Goal: Communication & Community: Answer question/provide support

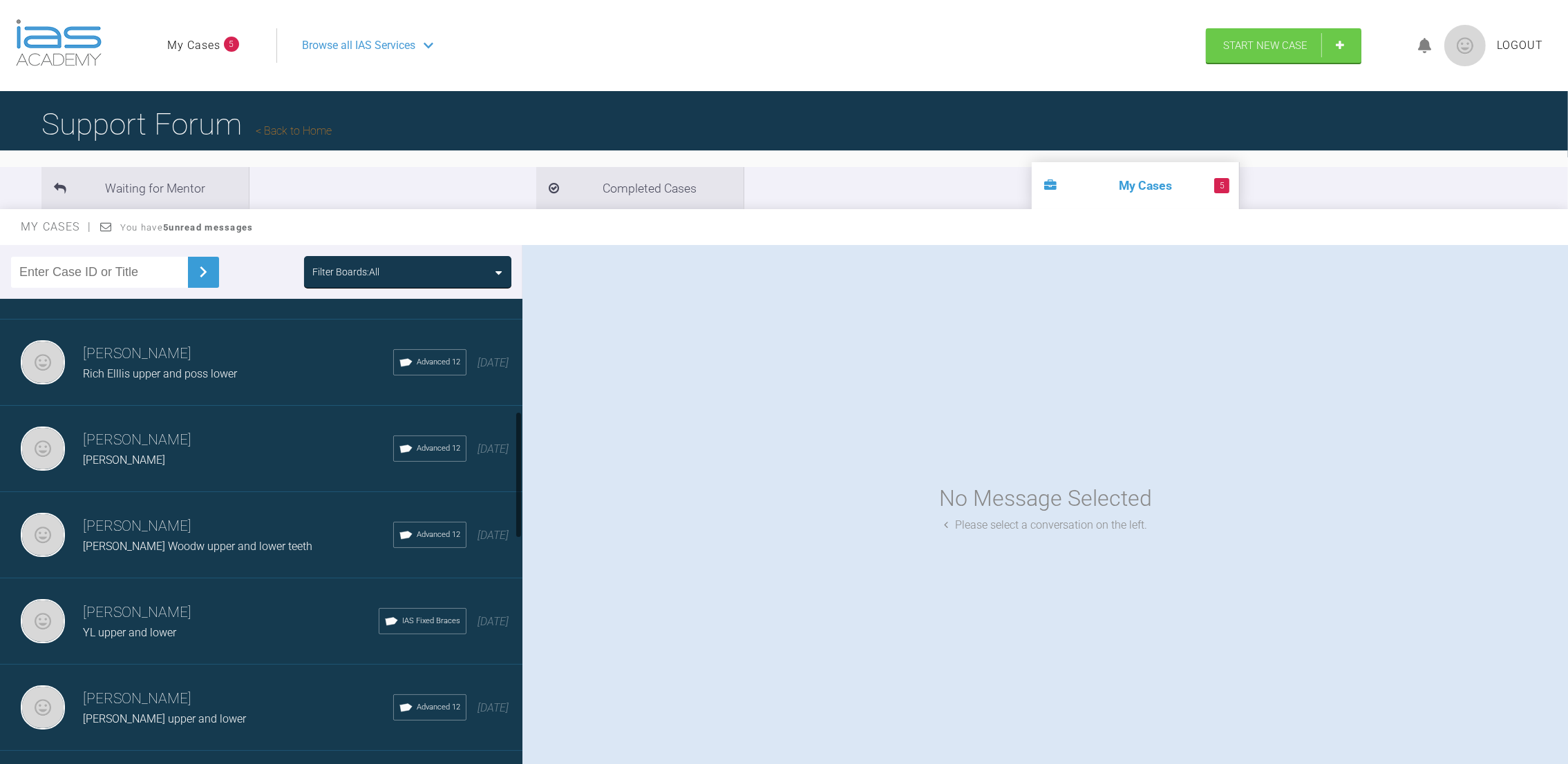
scroll to position [411, 0]
drag, startPoint x: 519, startPoint y: 347, endPoint x: 511, endPoint y: 456, distance: 109.3
click at [511, 456] on div "[PERSON_NAME] [PERSON_NAME] upper and lower teeth IAS Fixed Braces [DATE] [PERS…" at bounding box center [261, 535] width 523 height 472
click at [160, 601] on h3 "[PERSON_NAME]" at bounding box center [230, 613] width 296 height 24
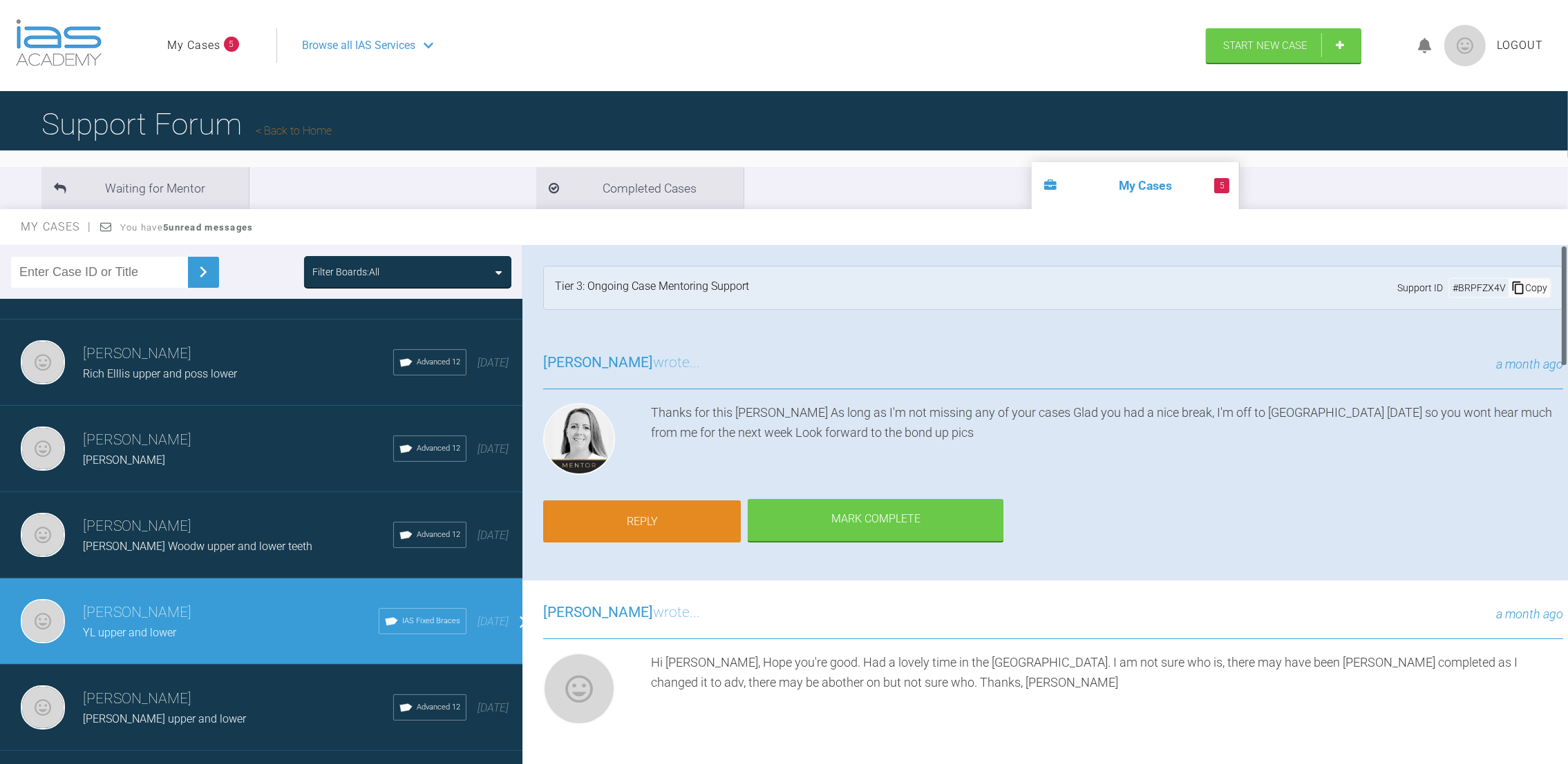
click at [703, 504] on link "Reply" at bounding box center [642, 522] width 198 height 43
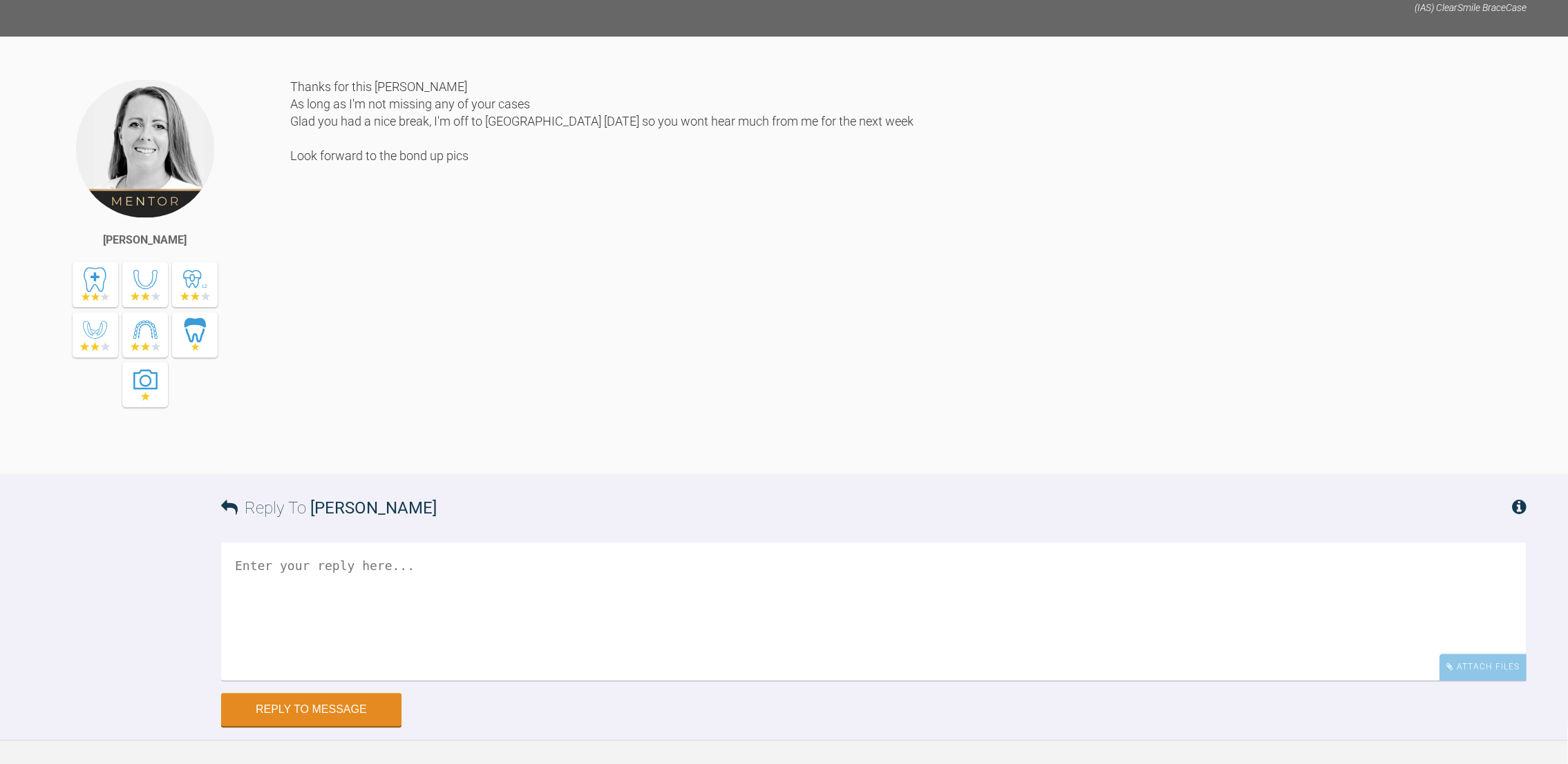
scroll to position [5107, 0]
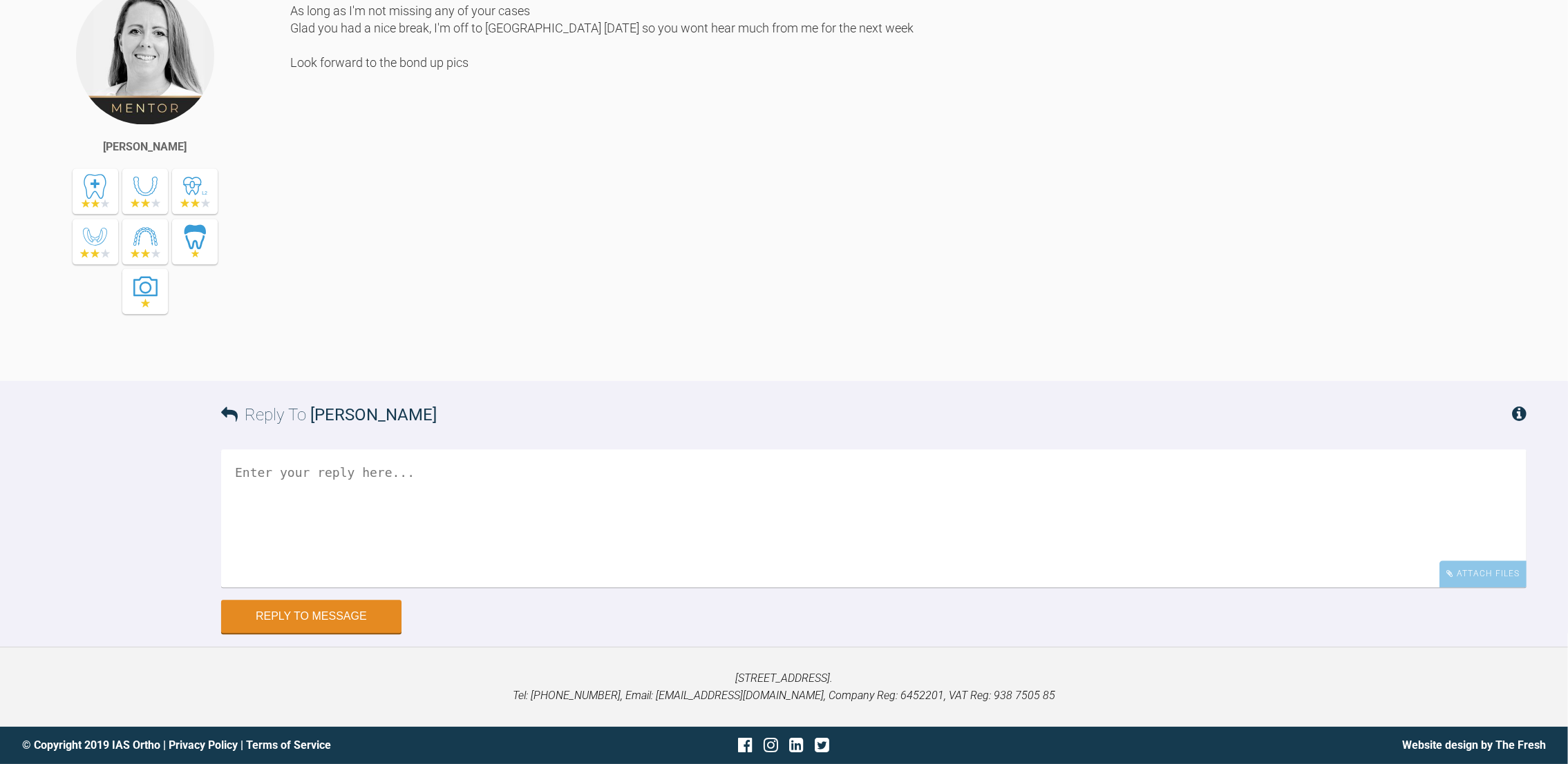
click at [304, 518] on textarea at bounding box center [874, 518] width 1305 height 138
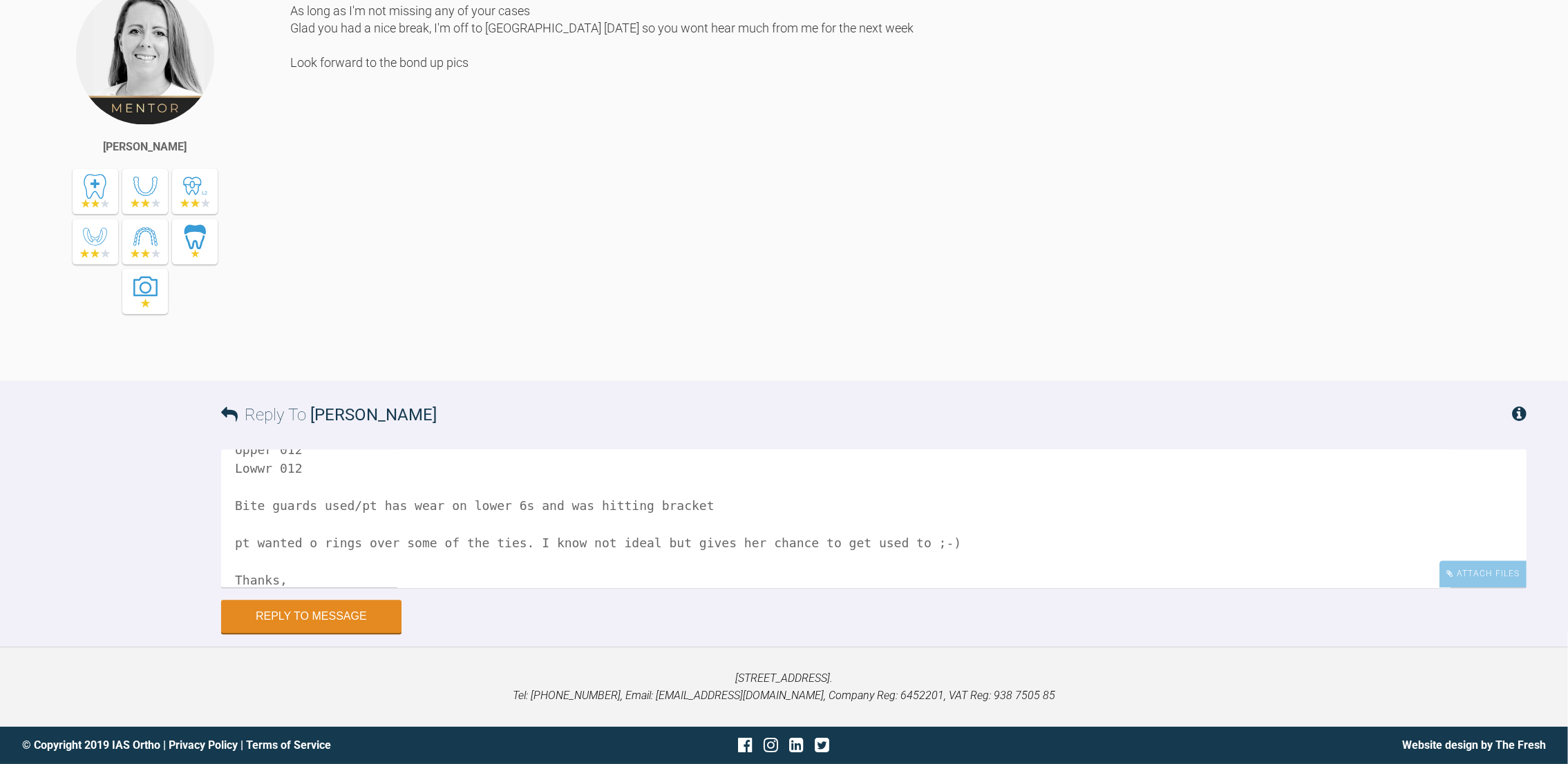
scroll to position [172, 0]
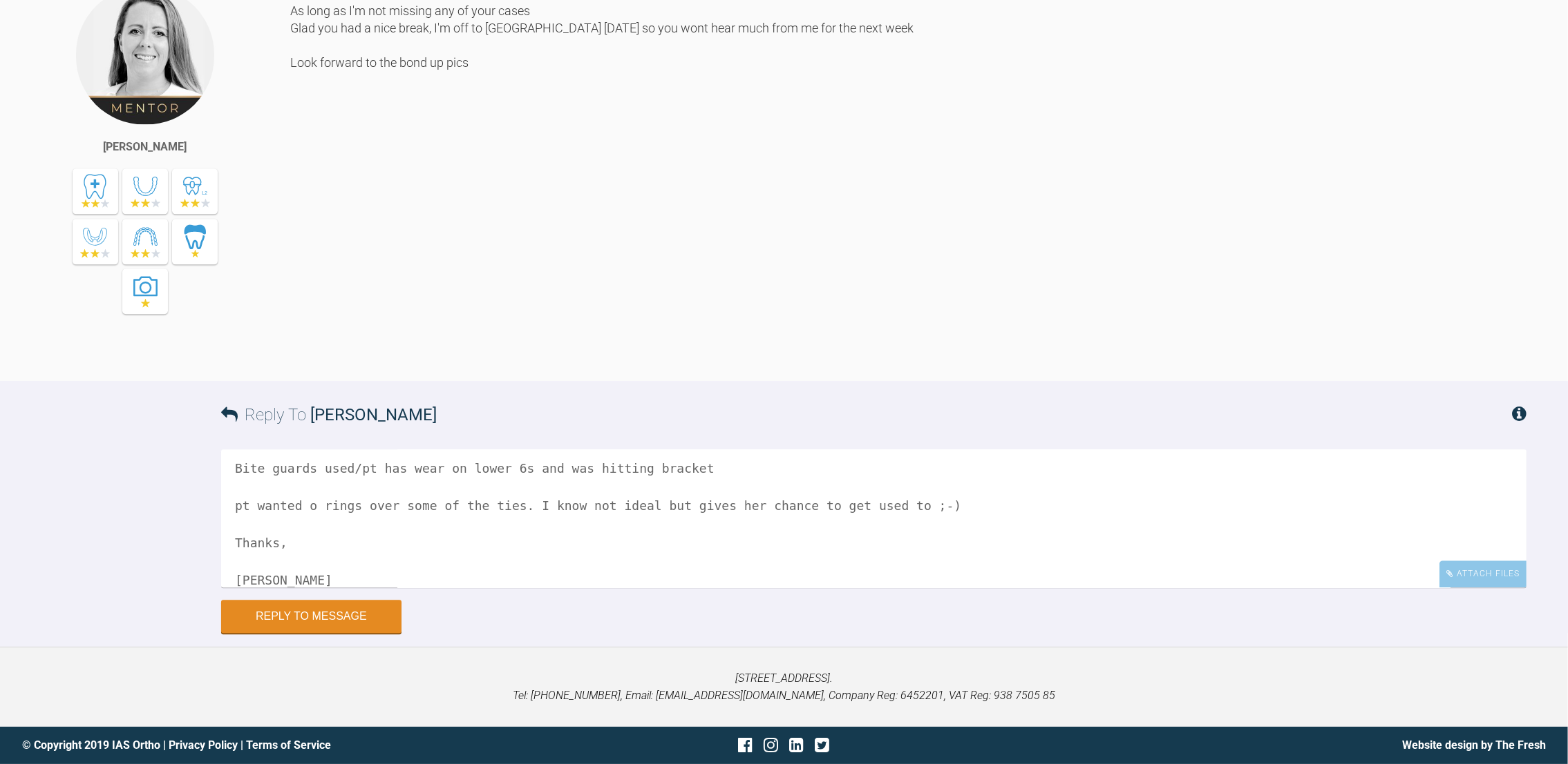
click at [927, 507] on textarea "Hi [PERSON_NAME], Bond up Som eIPR on straight contacts Upper 012 Lowwr 012 Bit…" at bounding box center [874, 518] width 1305 height 138
type textarea "Hi [PERSON_NAME], Bond up Som eIPR on straight contacts Upper 012 Lowwr 012 Bit…"
click at [1512, 573] on div "Attach Files" at bounding box center [1483, 574] width 87 height 27
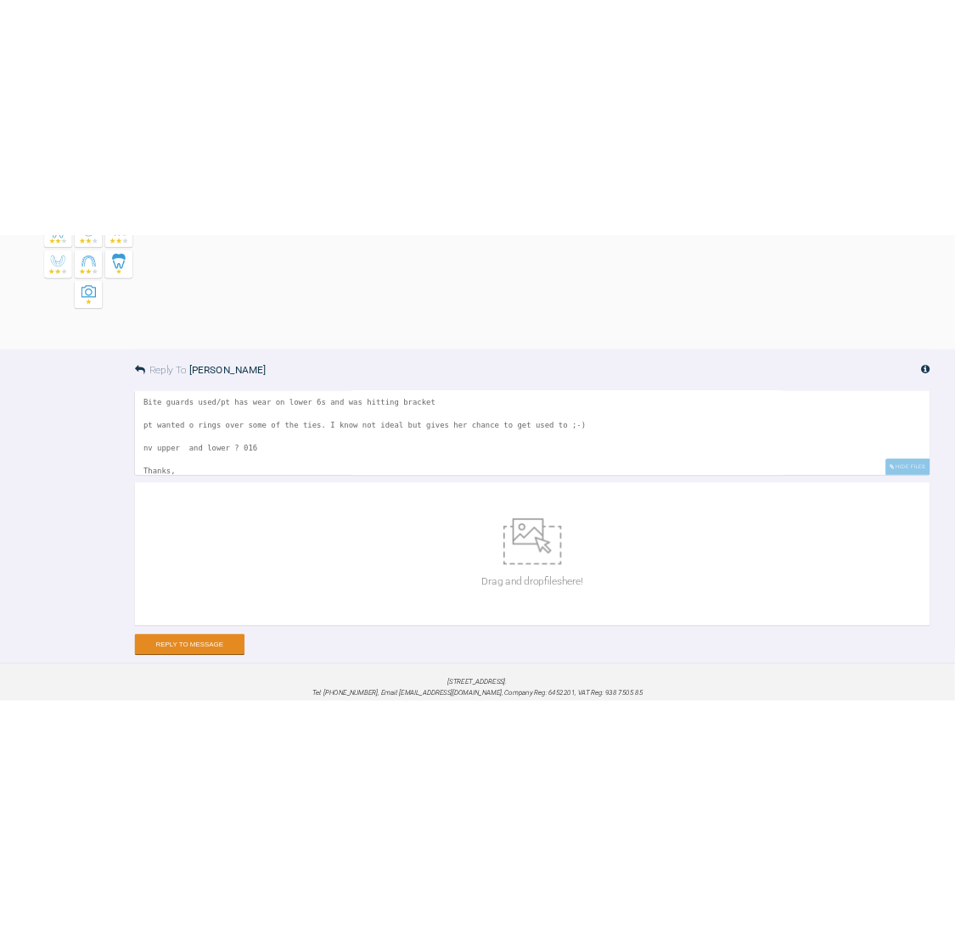
scroll to position [6582, 0]
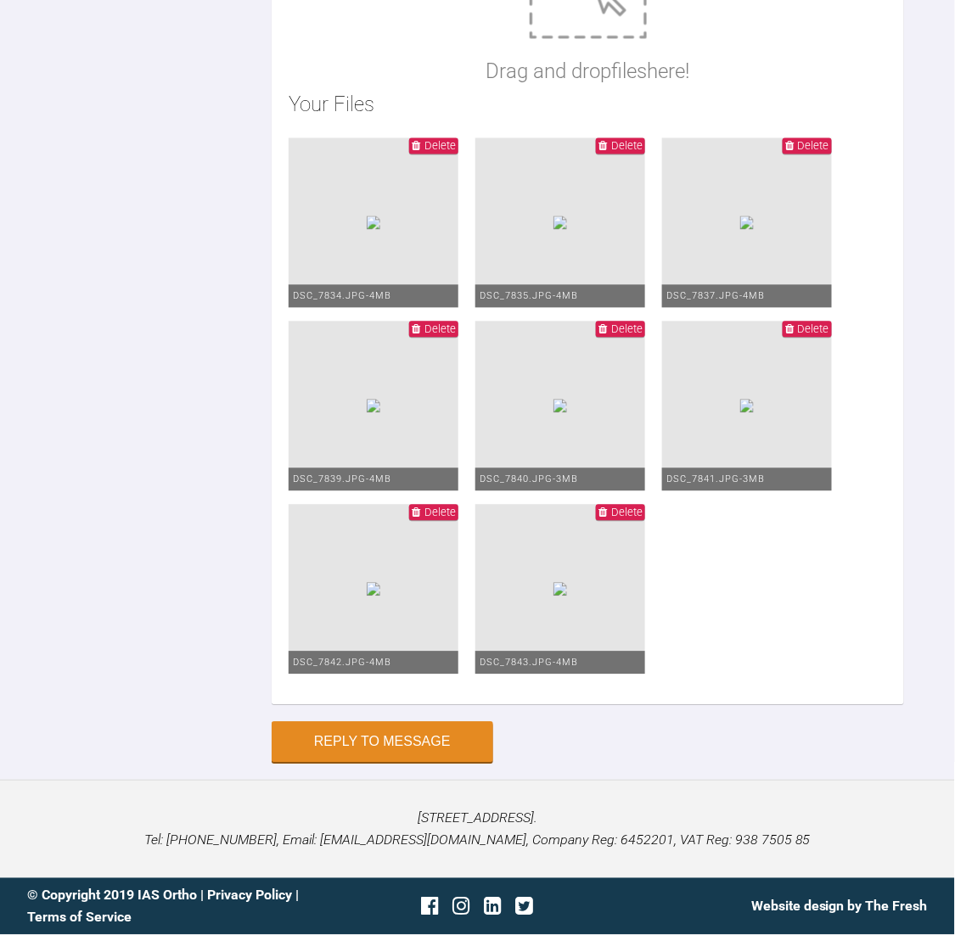
scroll to position [7751, 0]
click at [405, 749] on button "Reply to Message" at bounding box center [383, 744] width 222 height 41
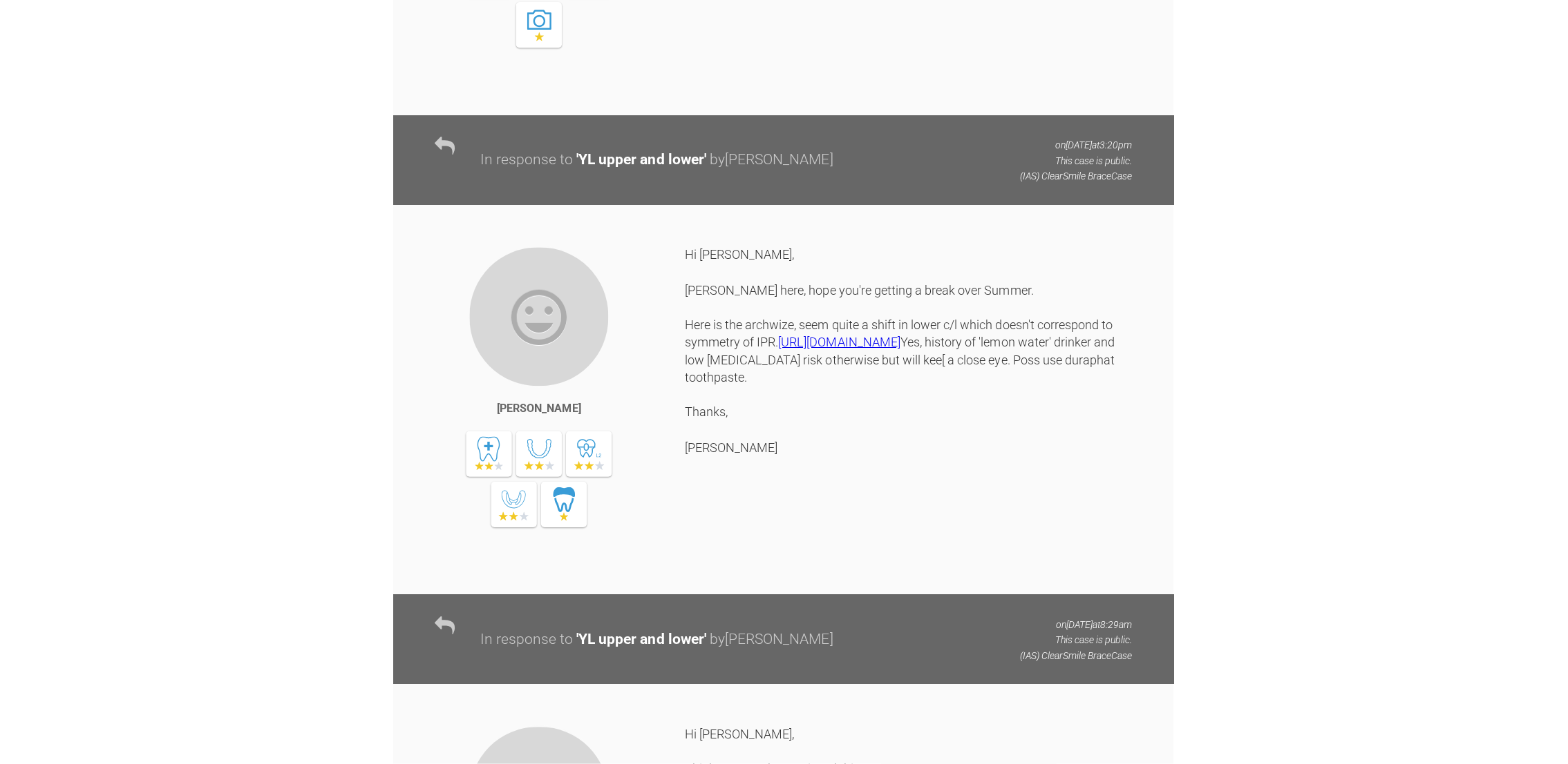
scroll to position [0, 0]
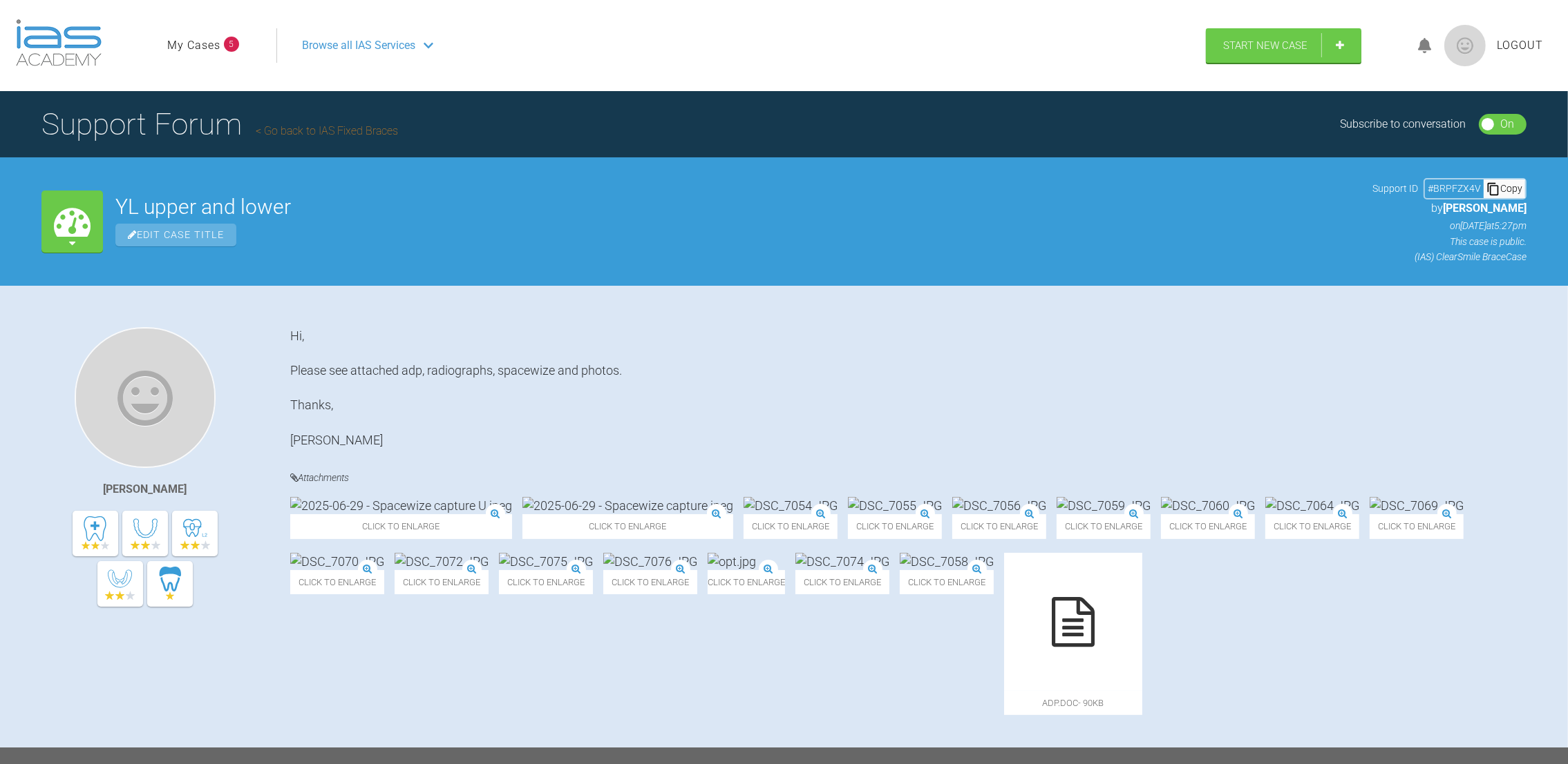
click at [202, 39] on link "My Cases" at bounding box center [193, 46] width 53 height 18
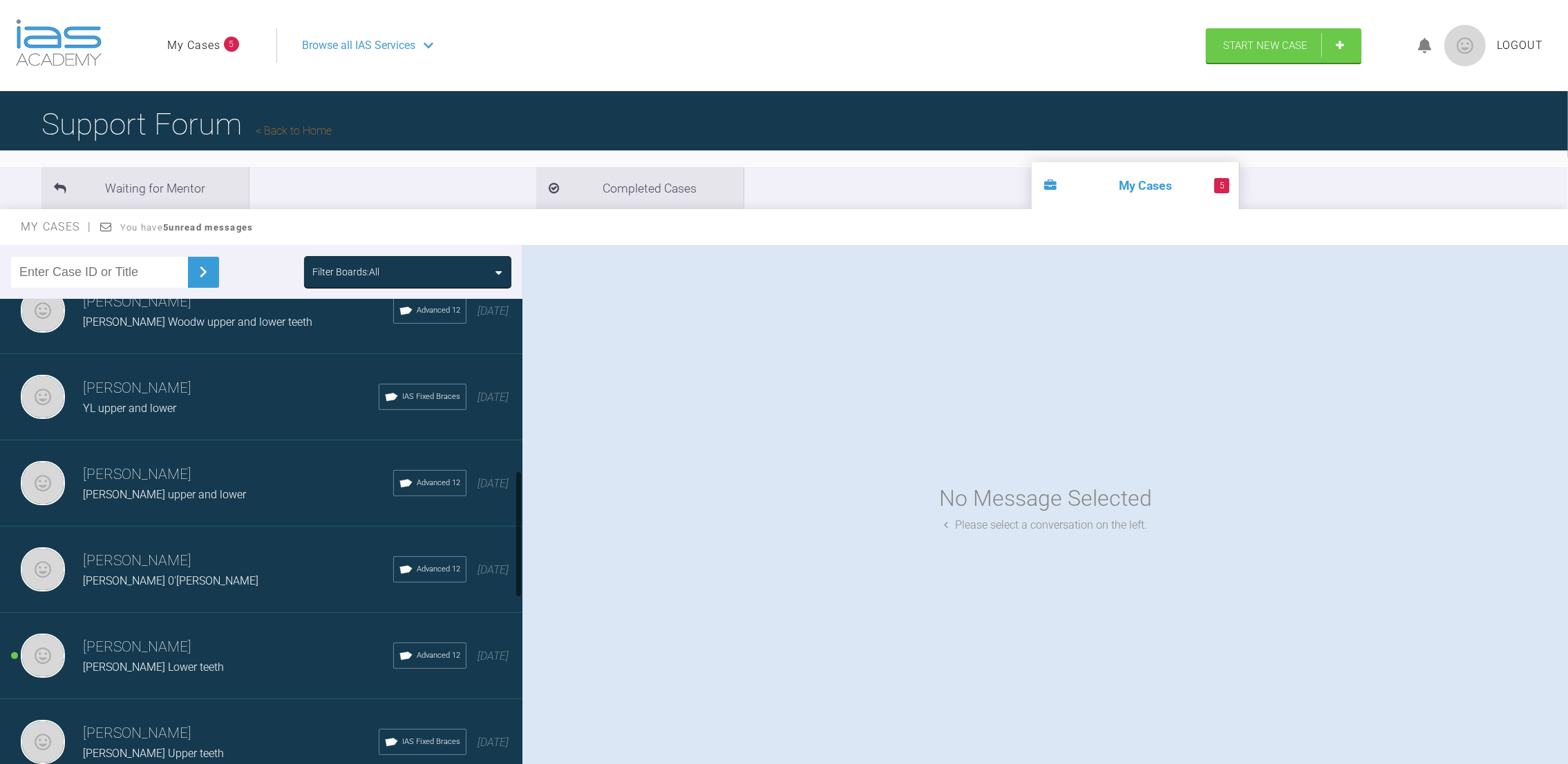
scroll to position [644, 0]
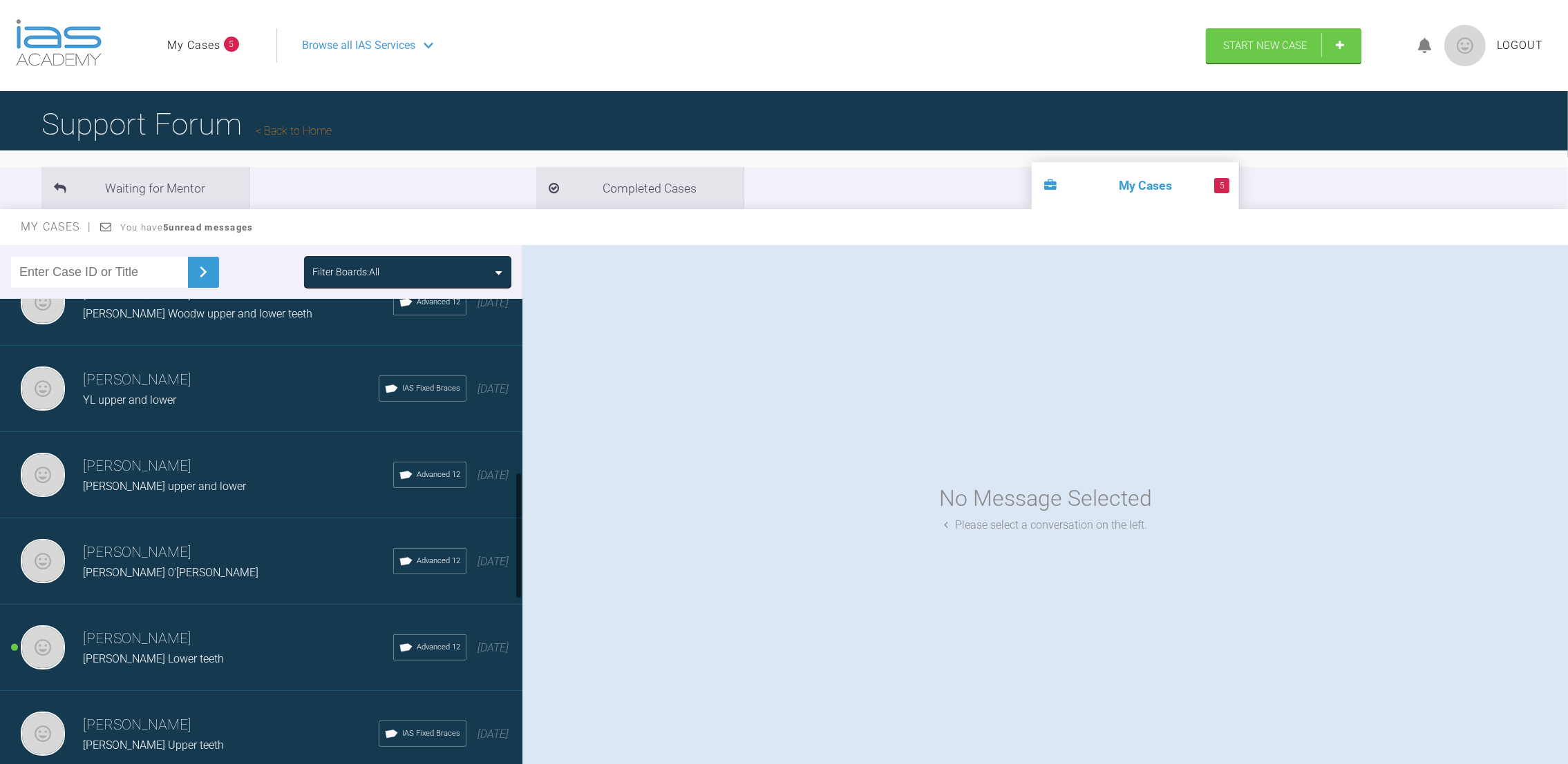
drag, startPoint x: 518, startPoint y: 354, endPoint x: 530, endPoint y: 527, distance: 173.4
click at [530, 527] on div "Filter Boards: All [PERSON_NAME] [PERSON_NAME] upper and lower teeth IAS Fixed …" at bounding box center [784, 517] width 1568 height 545
click at [176, 459] on h3 "[PERSON_NAME]" at bounding box center [238, 466] width 310 height 24
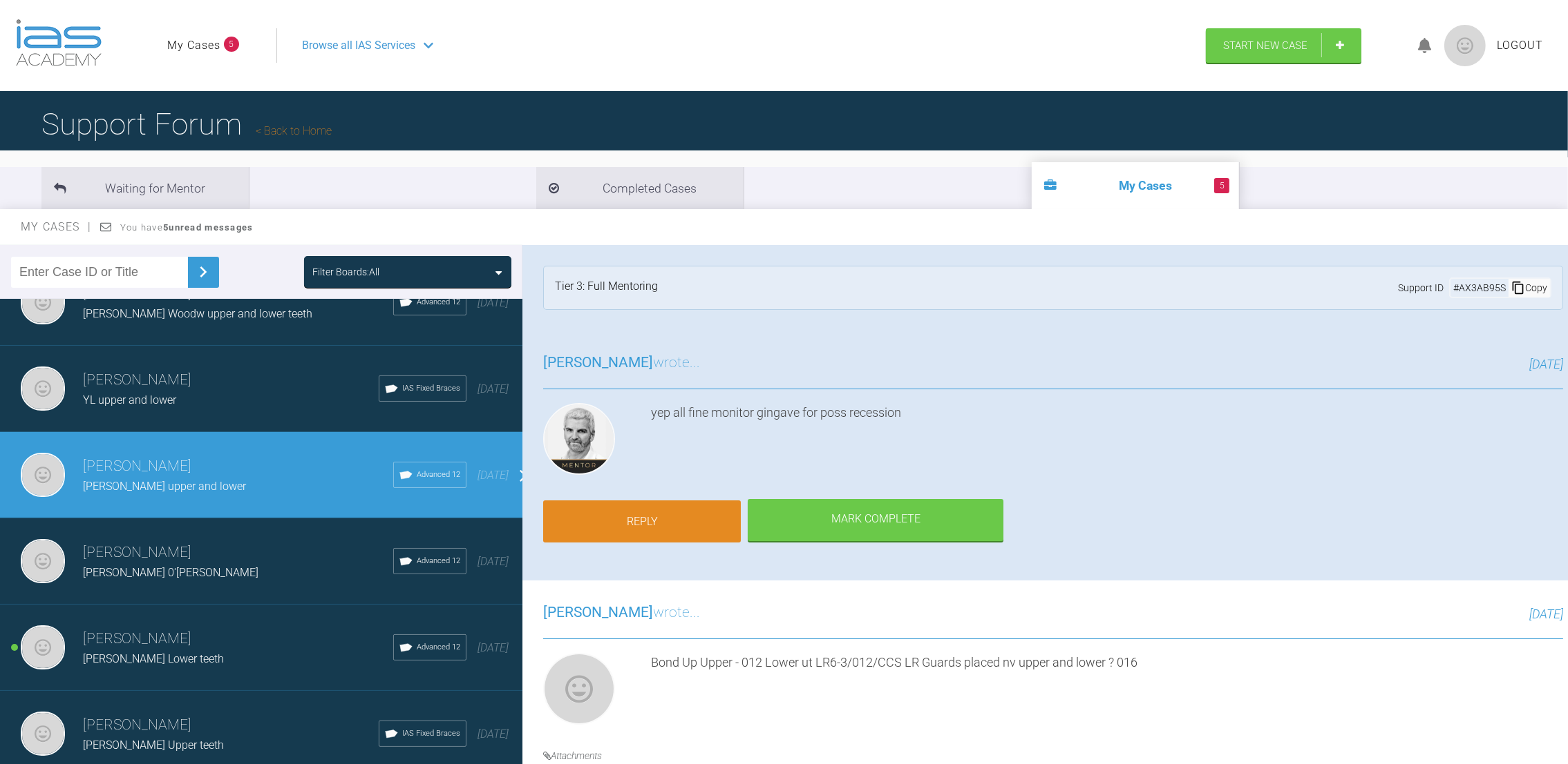
click at [611, 503] on link "Reply" at bounding box center [642, 522] width 198 height 43
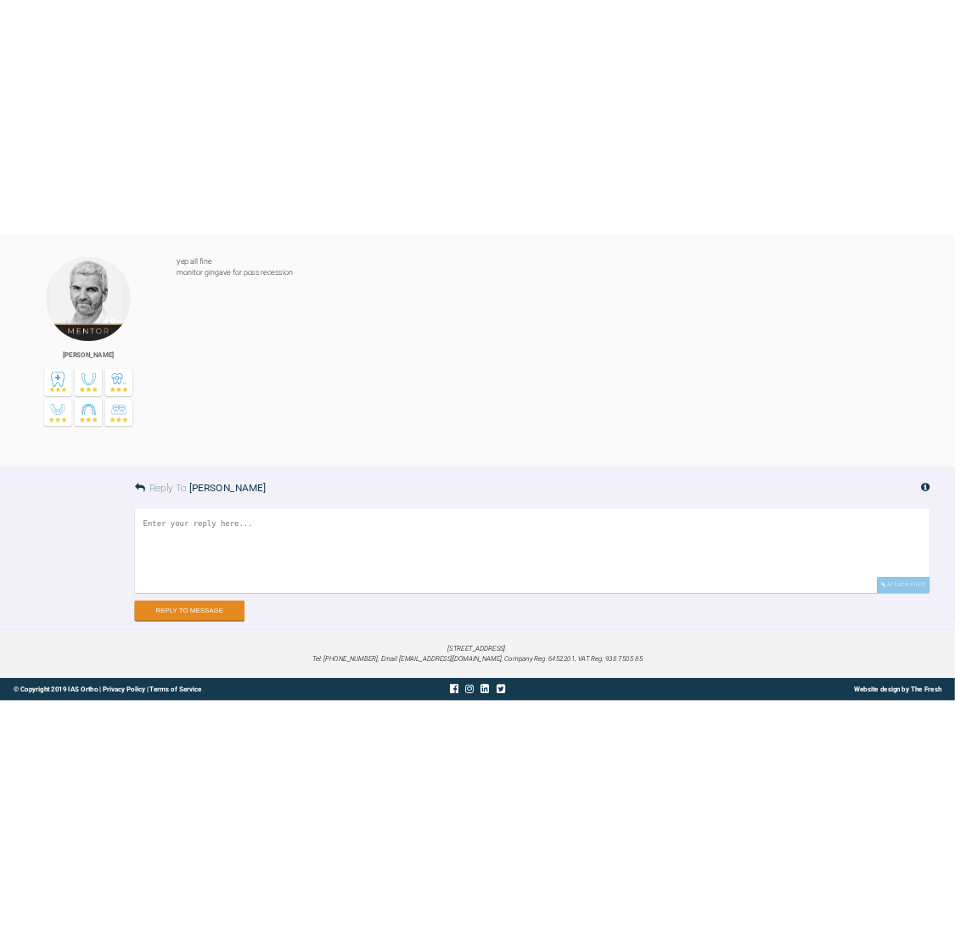
scroll to position [3644, 0]
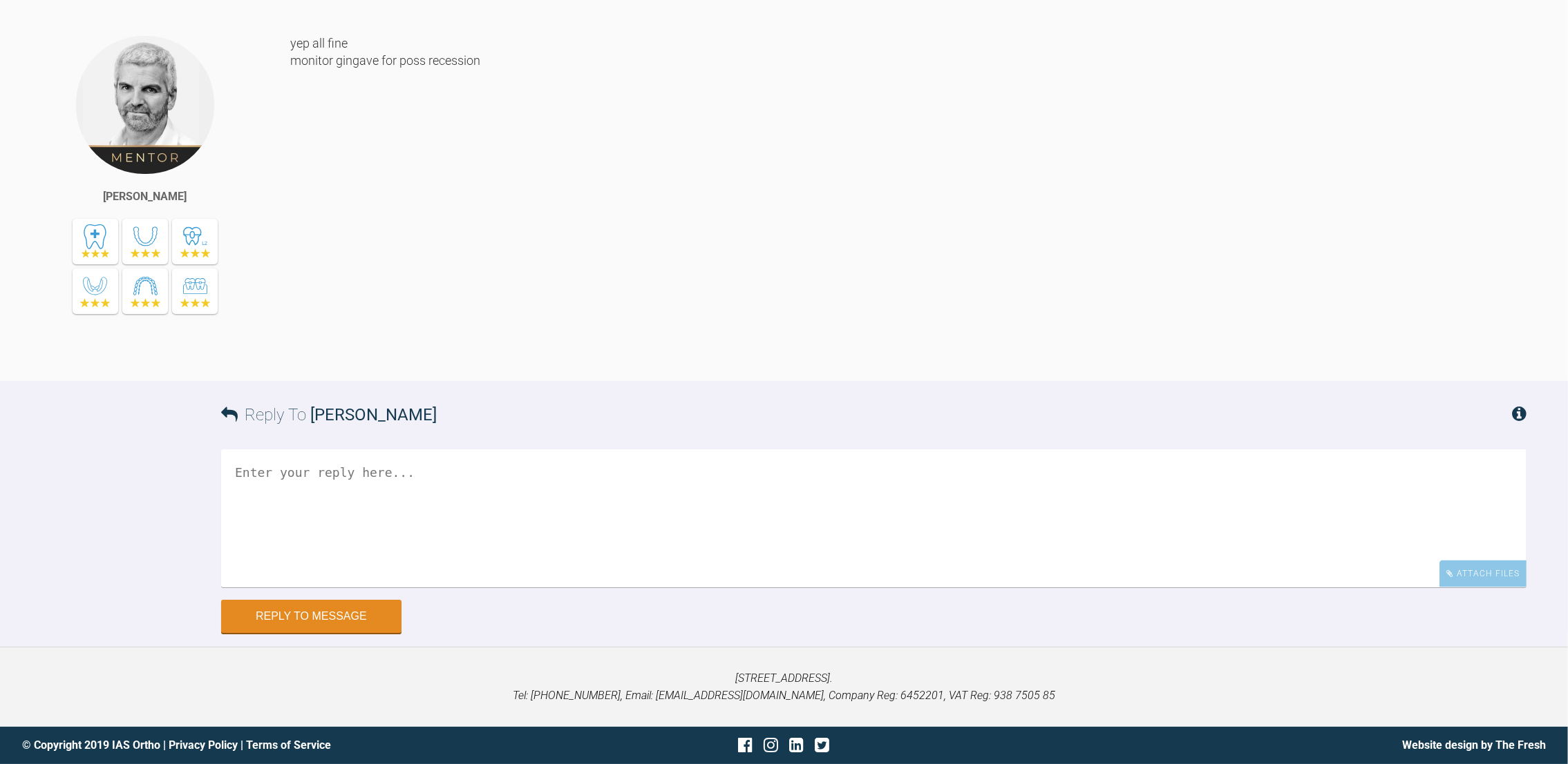
click at [305, 472] on textarea at bounding box center [874, 518] width 1305 height 138
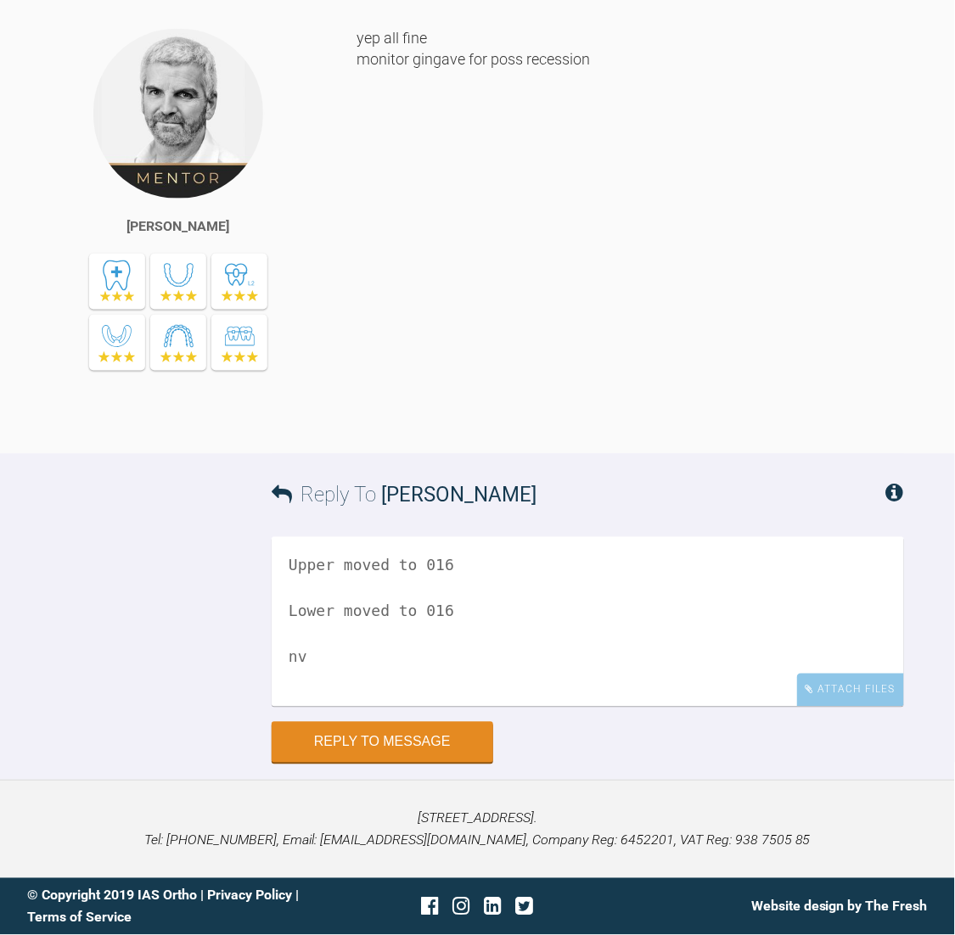
scroll to position [4431, 0]
click at [827, 709] on div "Upper moved to 016 Lower moved to 016 nv Attach Files Drag and drop files here!" at bounding box center [588, 629] width 632 height 185
click at [812, 717] on div "Upper moved to 016 Lower moved to 016 nv Attach Files Drag and drop files here!" at bounding box center [588, 629] width 632 height 185
click at [831, 681] on div "Attach Files" at bounding box center [850, 690] width 107 height 33
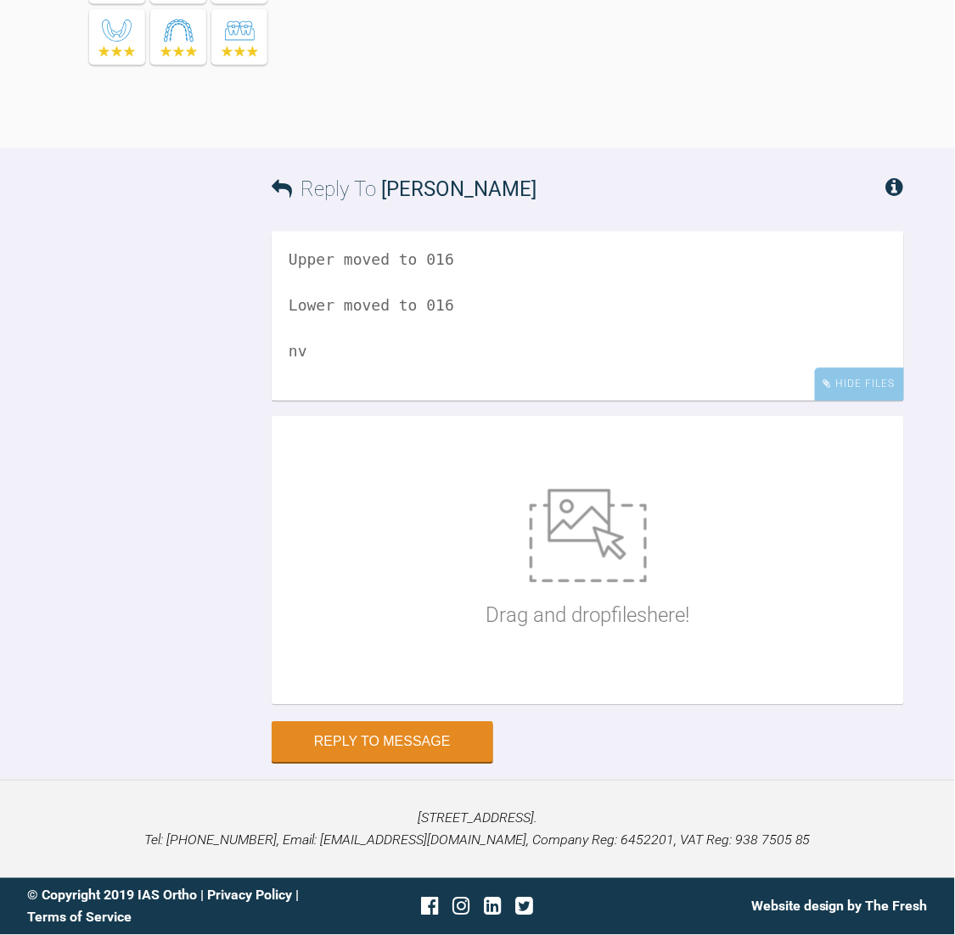
click at [406, 401] on textarea "Upper moved to 016 Lower moved to 016 nv" at bounding box center [588, 317] width 632 height 170
type textarea "Upper moved to 016 Lower moved to 016 nv ? 2020 upper and lower"
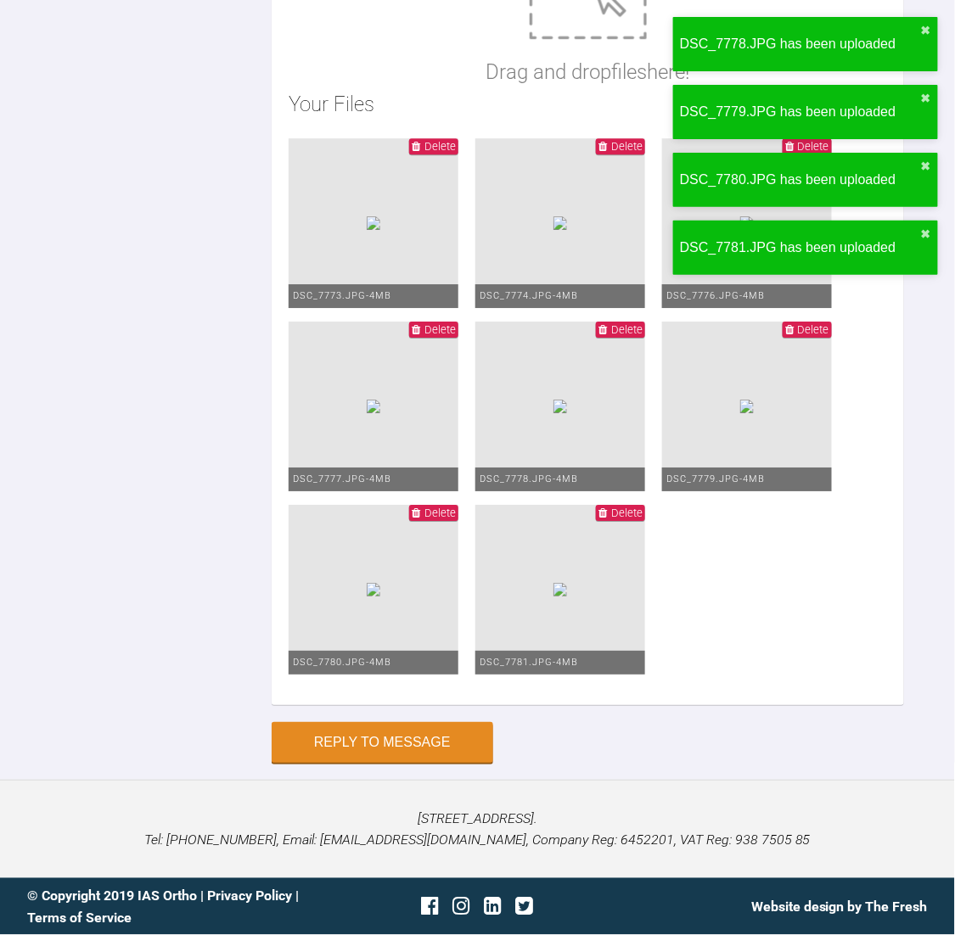
click at [737, 458] on div "Drag and drop files here! Your Files Delete DSC_7773.JPG - 4MB Delete DSC_7774.…" at bounding box center [588, 317] width 632 height 777
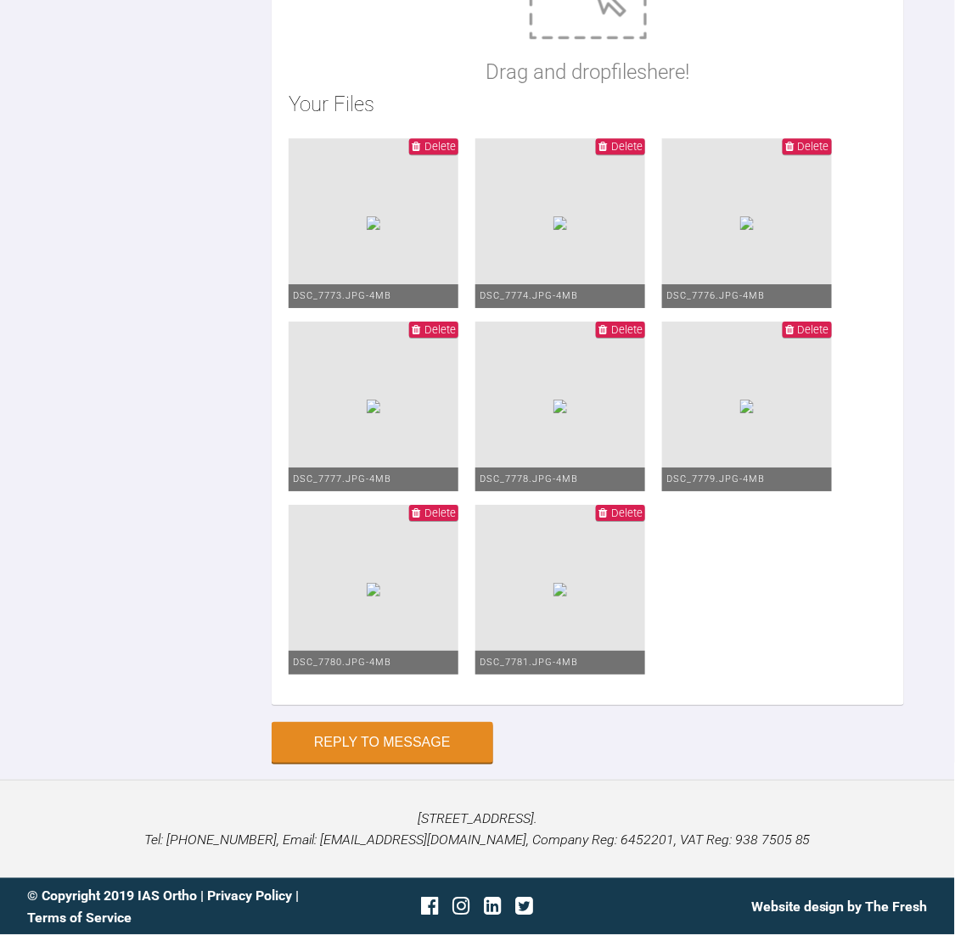
scroll to position [5407, 0]
click at [395, 737] on button "Reply to Message" at bounding box center [383, 744] width 222 height 41
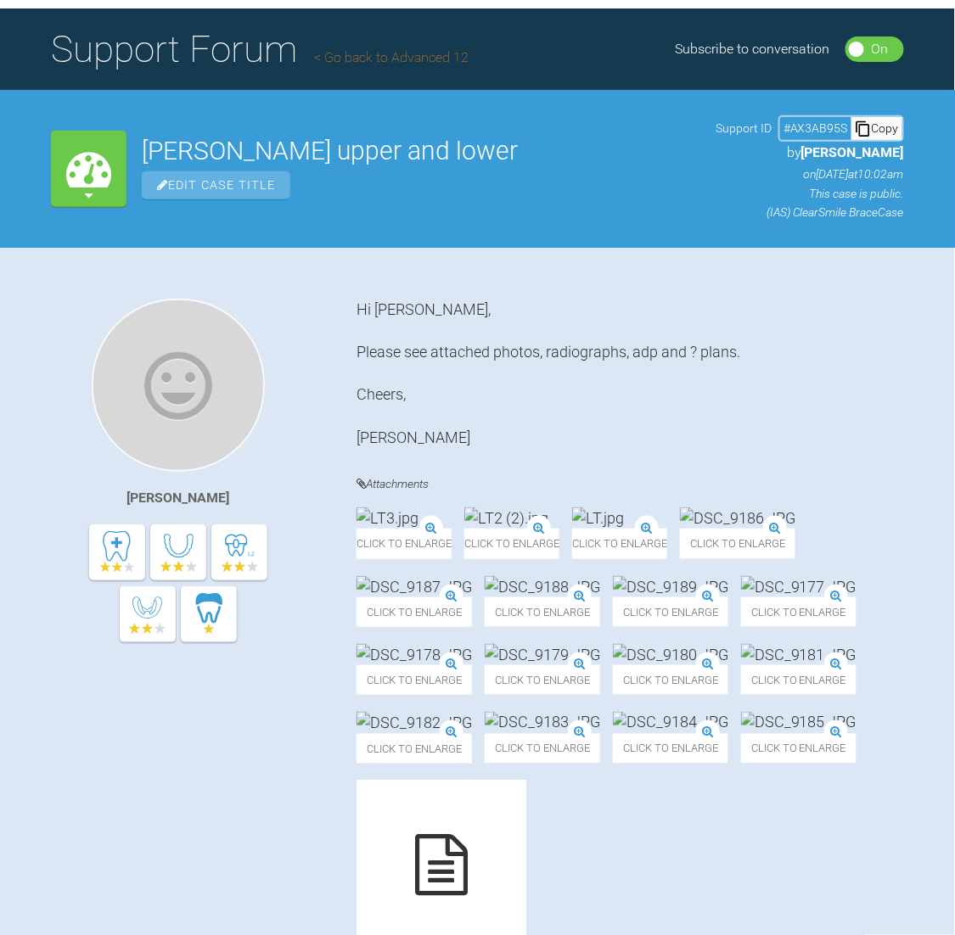
scroll to position [0, 0]
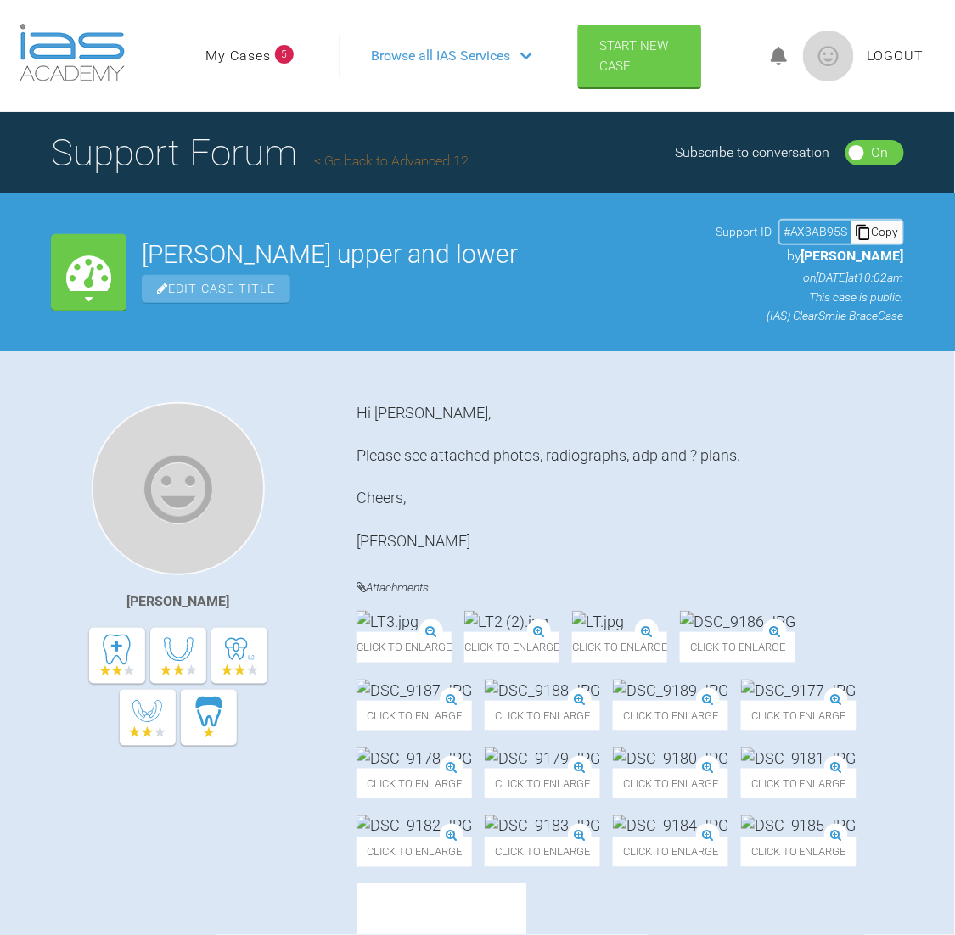
click at [238, 56] on link "My Cases" at bounding box center [237, 56] width 65 height 22
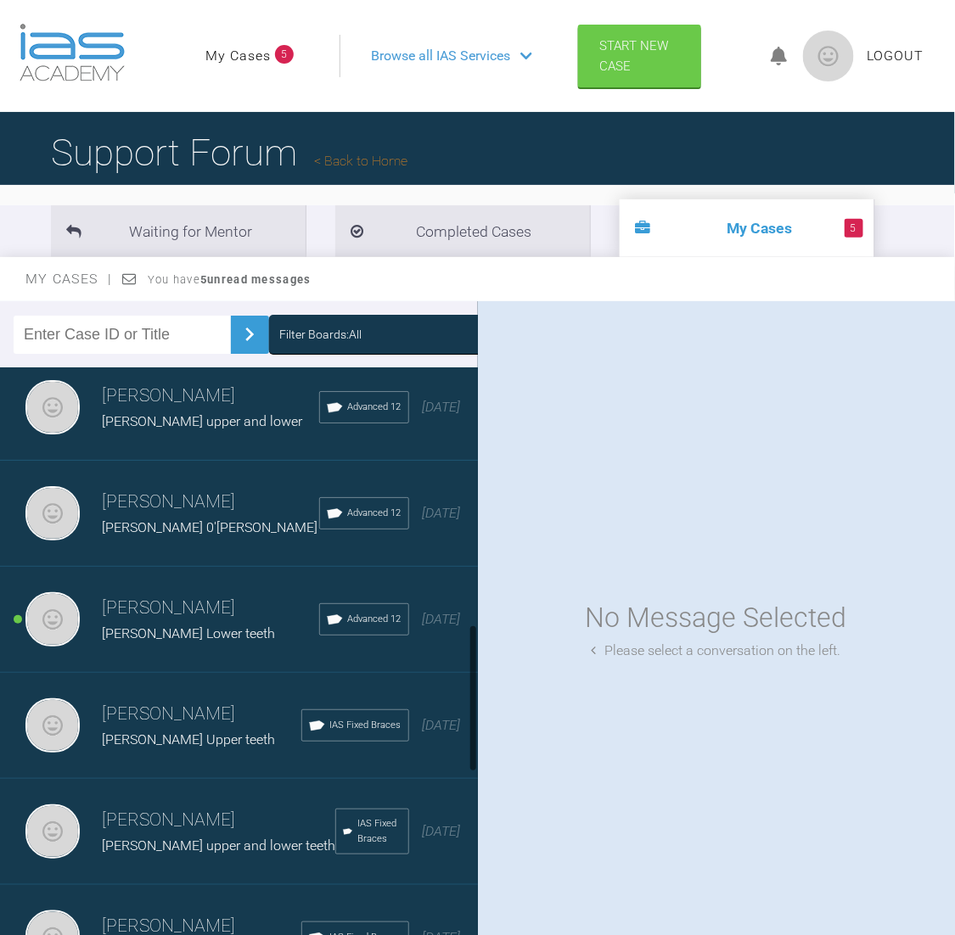
scroll to position [994, 0]
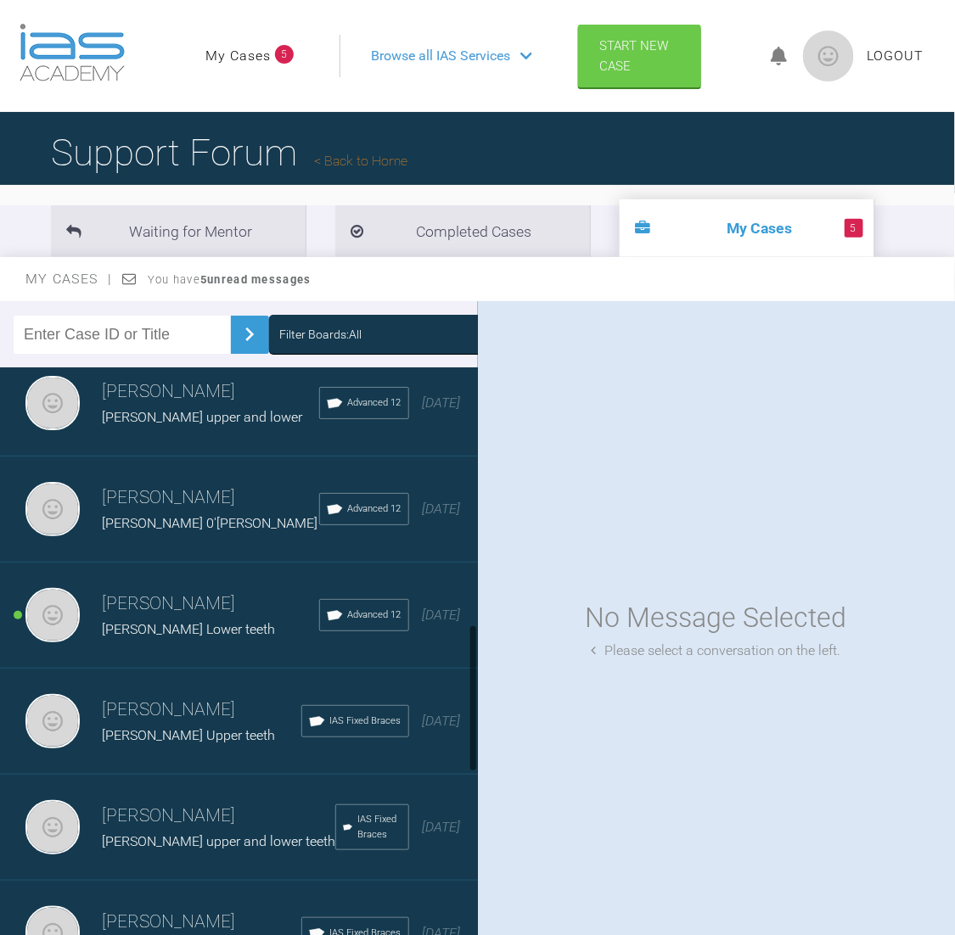
drag, startPoint x: 474, startPoint y: 412, endPoint x: 465, endPoint y: 667, distance: 255.6
click at [465, 667] on div "[PERSON_NAME] [PERSON_NAME] upper and lower teeth IAS Fixed Braces [DATE] [PERS…" at bounding box center [239, 661] width 478 height 589
click at [166, 564] on div "[PERSON_NAME] [PERSON_NAME] Lower teeth Advanced 12 [DATE]" at bounding box center [248, 616] width 497 height 106
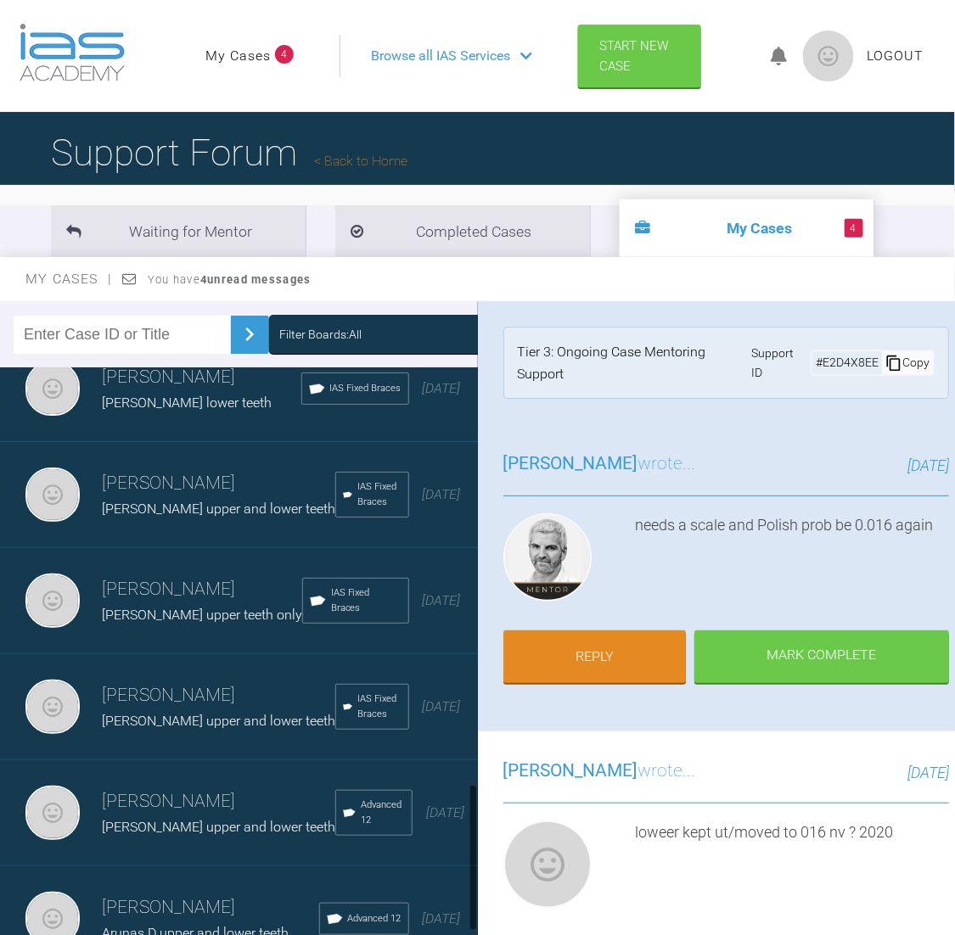
scroll to position [1627, 0]
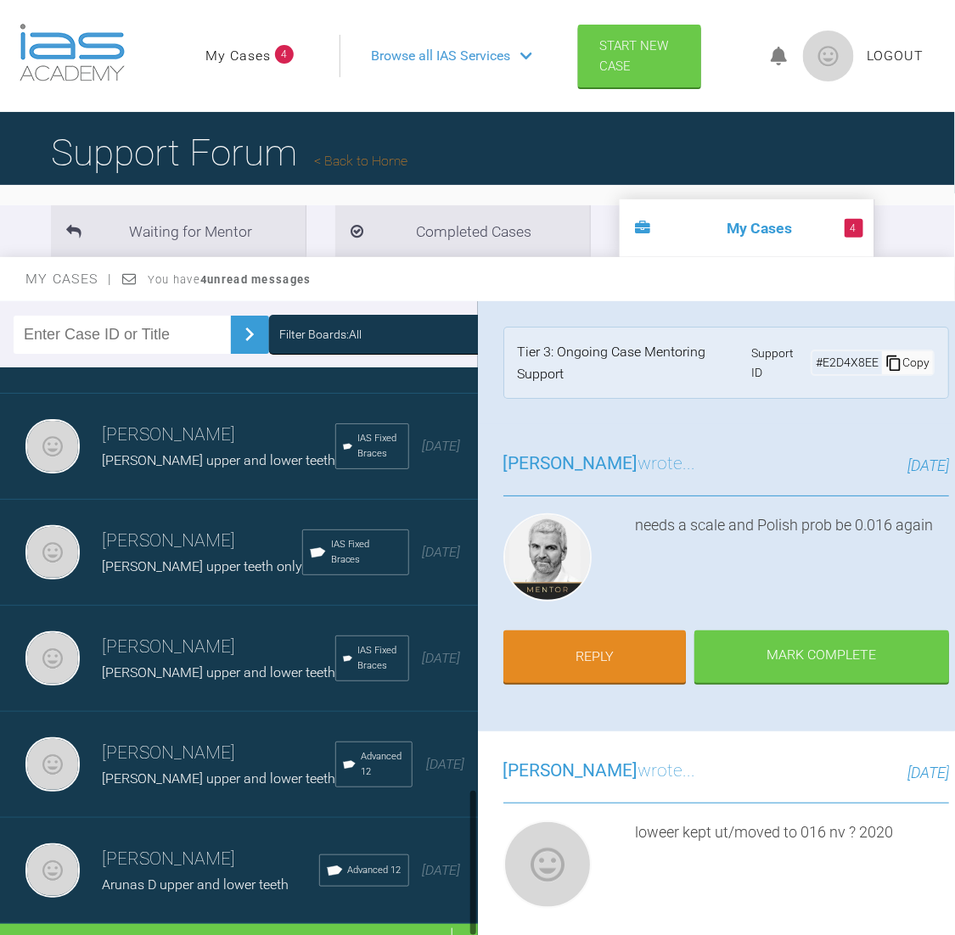
drag, startPoint x: 471, startPoint y: 641, endPoint x: 454, endPoint y: 833, distance: 193.4
click at [454, 833] on div "[PERSON_NAME] [PERSON_NAME] upper and lower teeth IAS Fixed Braces [DATE] [PERS…" at bounding box center [239, 661] width 478 height 589
click at [272, 924] on div "Load more" at bounding box center [248, 950] width 497 height 53
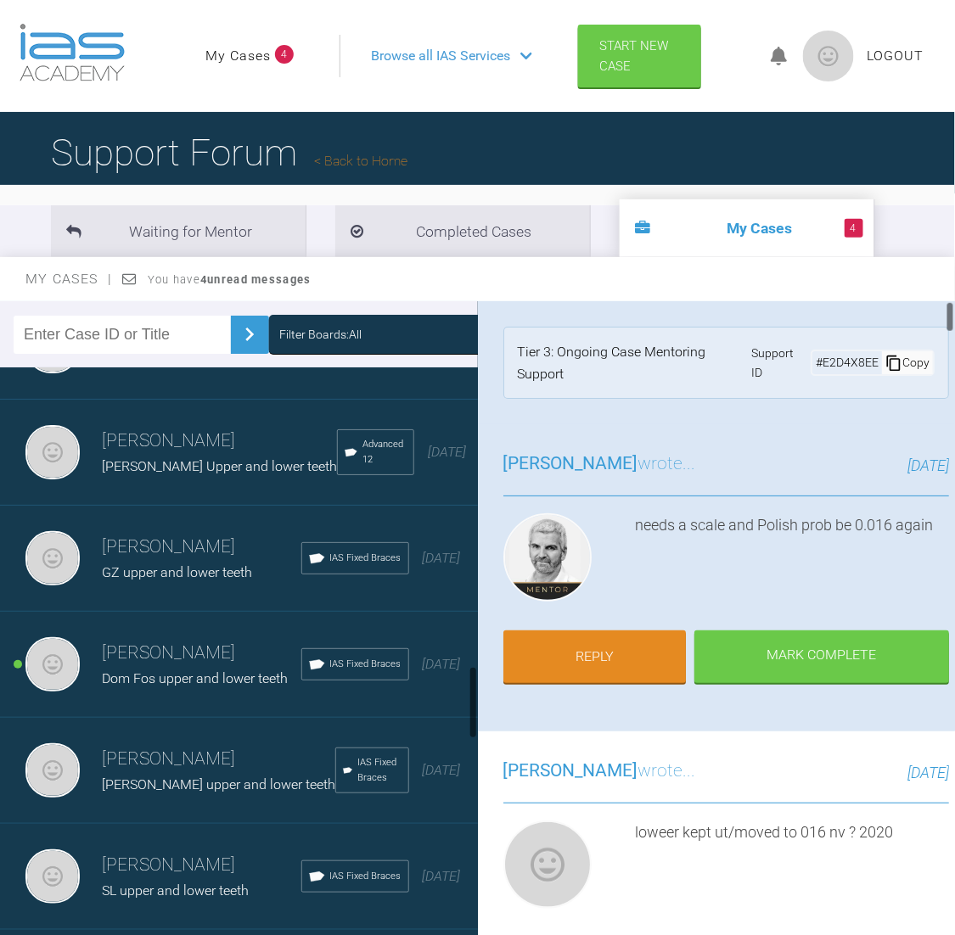
scroll to position [2318, 0]
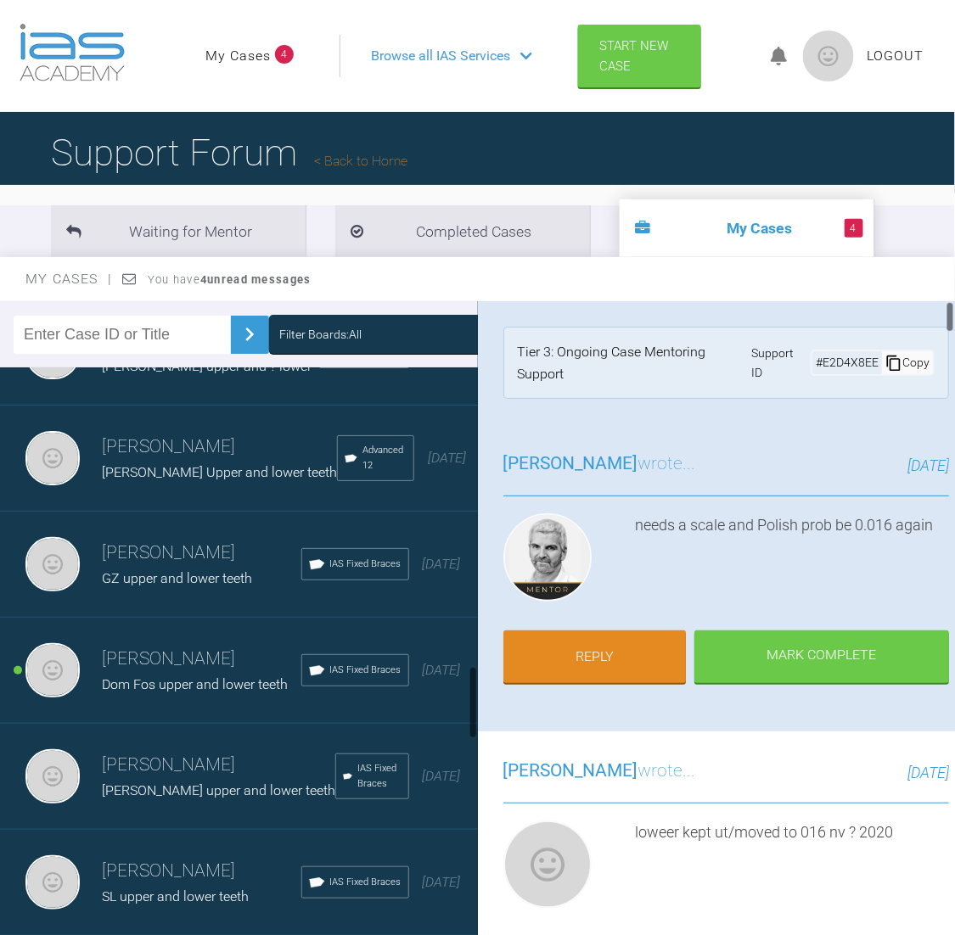
drag, startPoint x: 471, startPoint y: 603, endPoint x: 477, endPoint y: 692, distance: 88.5
click at [477, 692] on div "Filter Boards: All [PERSON_NAME] [PERSON_NAME] upper and lower teeth IAS Fixed …" at bounding box center [477, 633] width 955 height 665
click at [205, 674] on h3 "[PERSON_NAME]" at bounding box center [201, 659] width 199 height 29
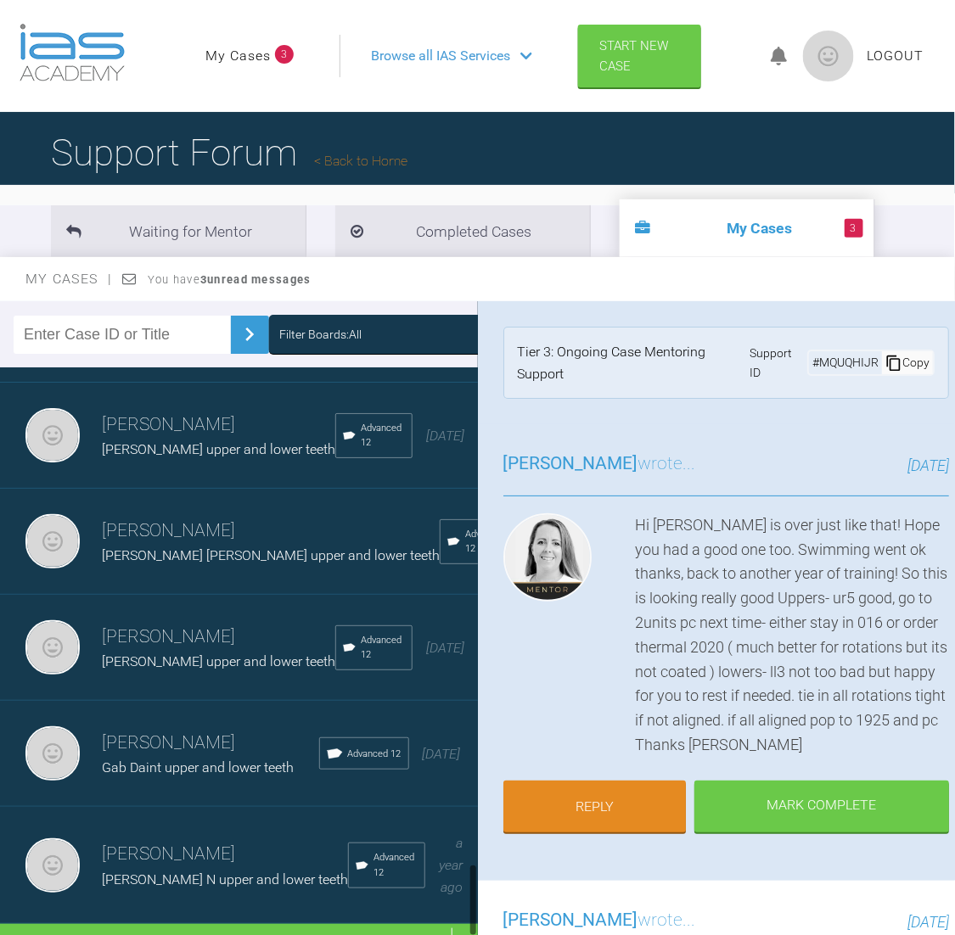
scroll to position [3847, 0]
drag, startPoint x: 471, startPoint y: 686, endPoint x: 477, endPoint y: 889, distance: 203.8
click at [477, 889] on div "Filter Boards: All [PERSON_NAME] [PERSON_NAME] upper and lower teeth IAS Fixed …" at bounding box center [477, 633] width 955 height 665
click at [207, 924] on div "Load more" at bounding box center [248, 950] width 497 height 53
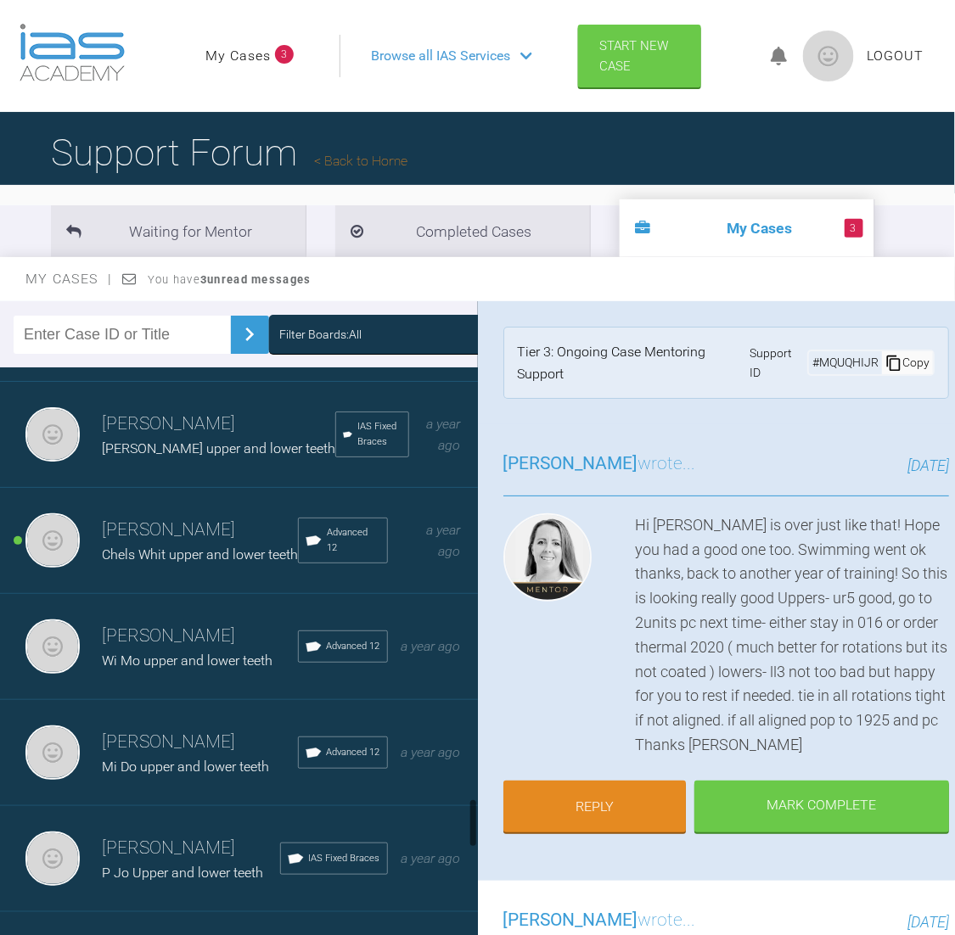
scroll to position [4921, 0]
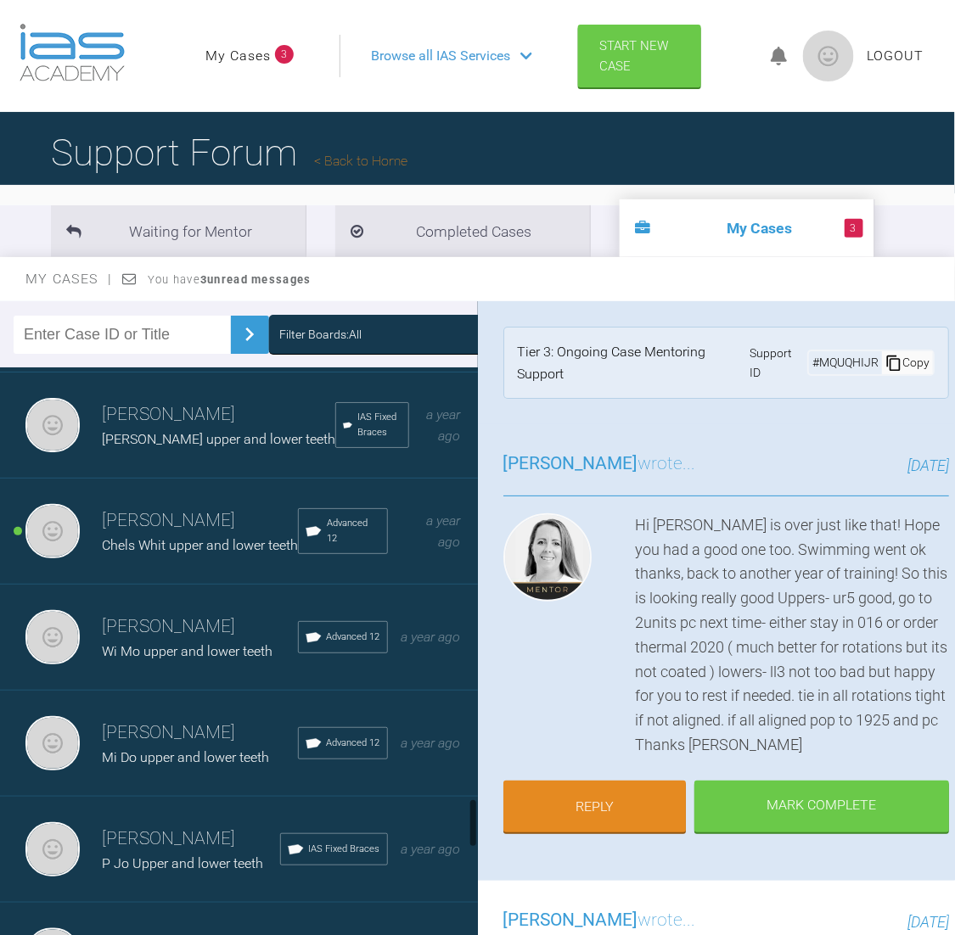
drag, startPoint x: 471, startPoint y: 721, endPoint x: 468, endPoint y: 814, distance: 92.6
click at [468, 814] on div at bounding box center [472, 661] width 9 height 589
click at [171, 536] on h3 "[PERSON_NAME]" at bounding box center [200, 521] width 196 height 29
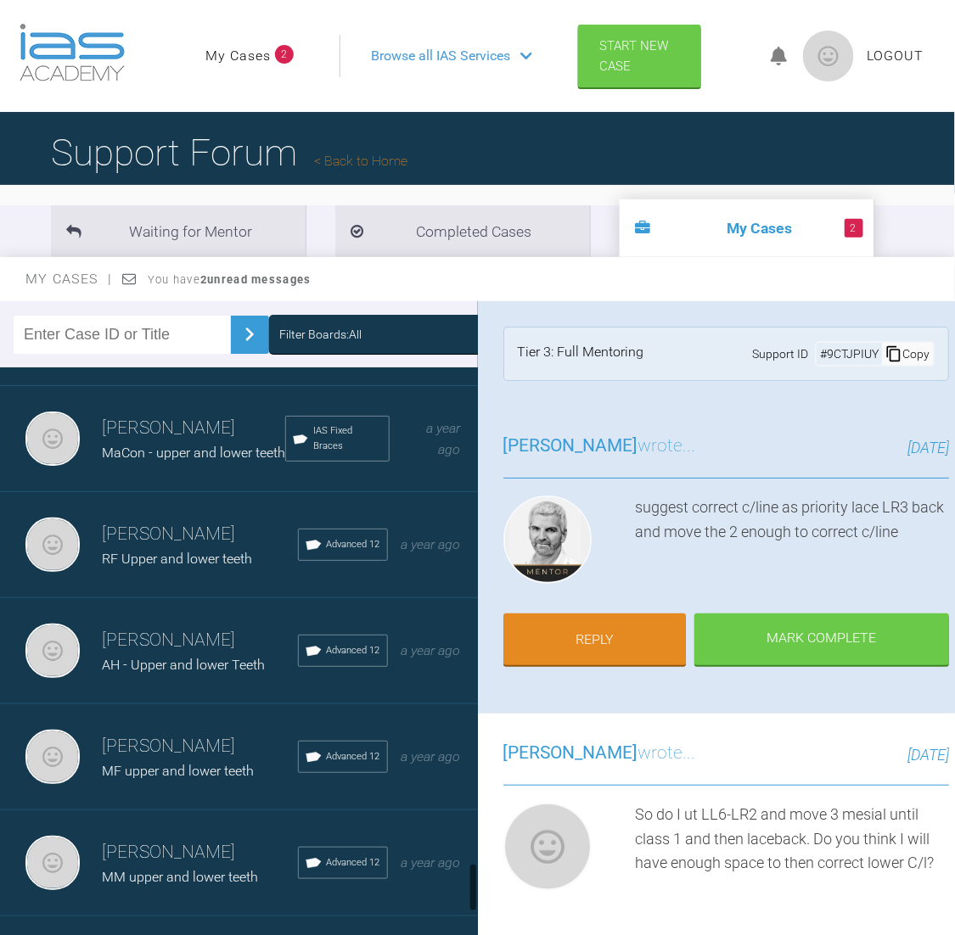
scroll to position [5660, 0]
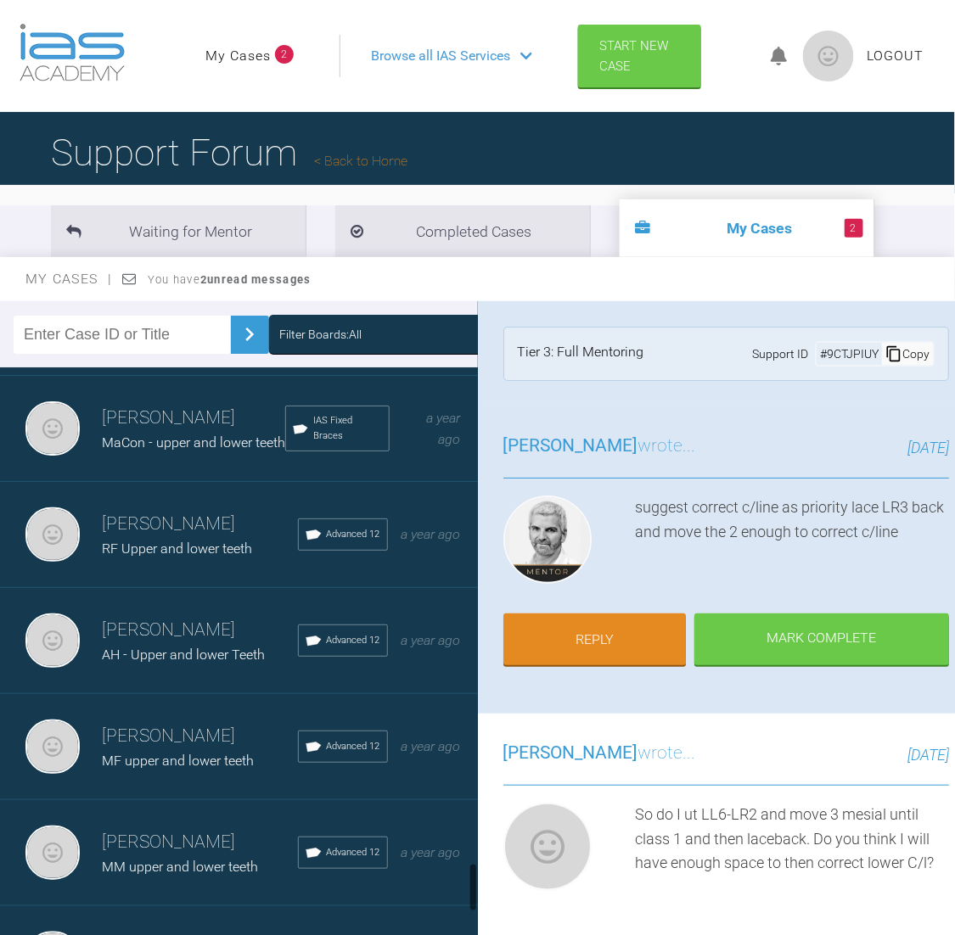
drag, startPoint x: 470, startPoint y: 816, endPoint x: 468, endPoint y: 879, distance: 62.9
click at [468, 879] on div at bounding box center [472, 661] width 9 height 589
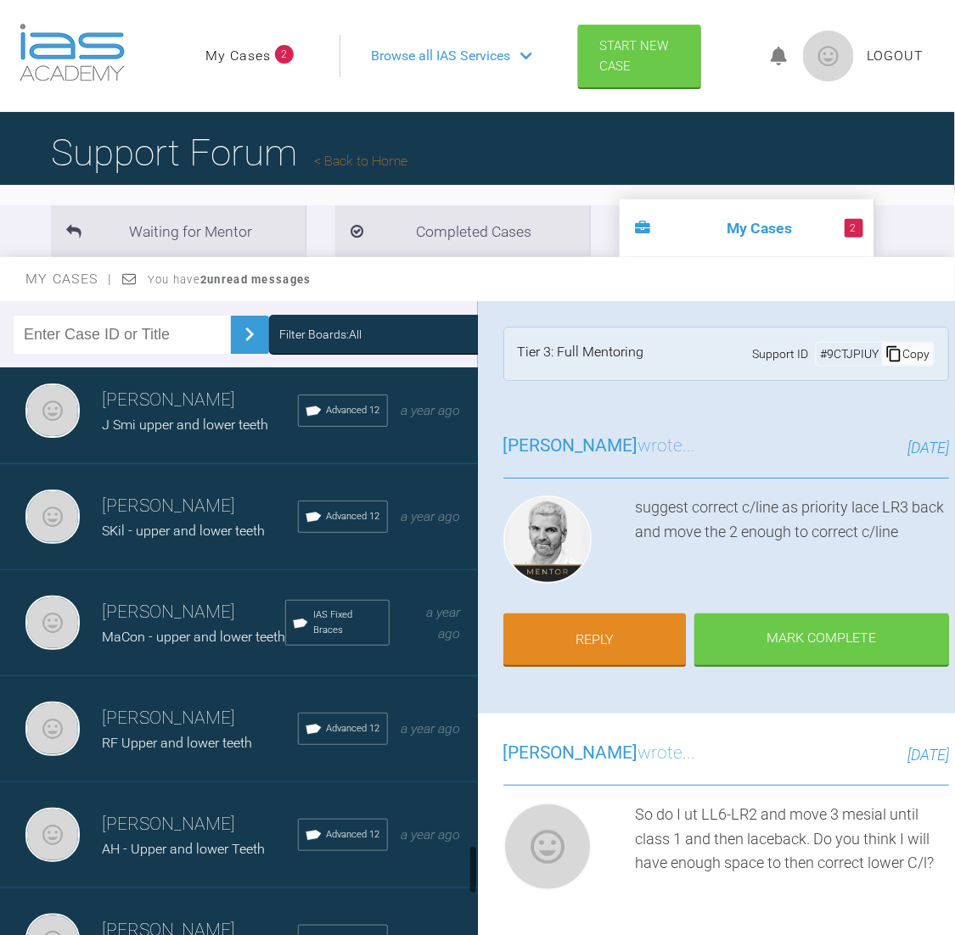
scroll to position [5446, 0]
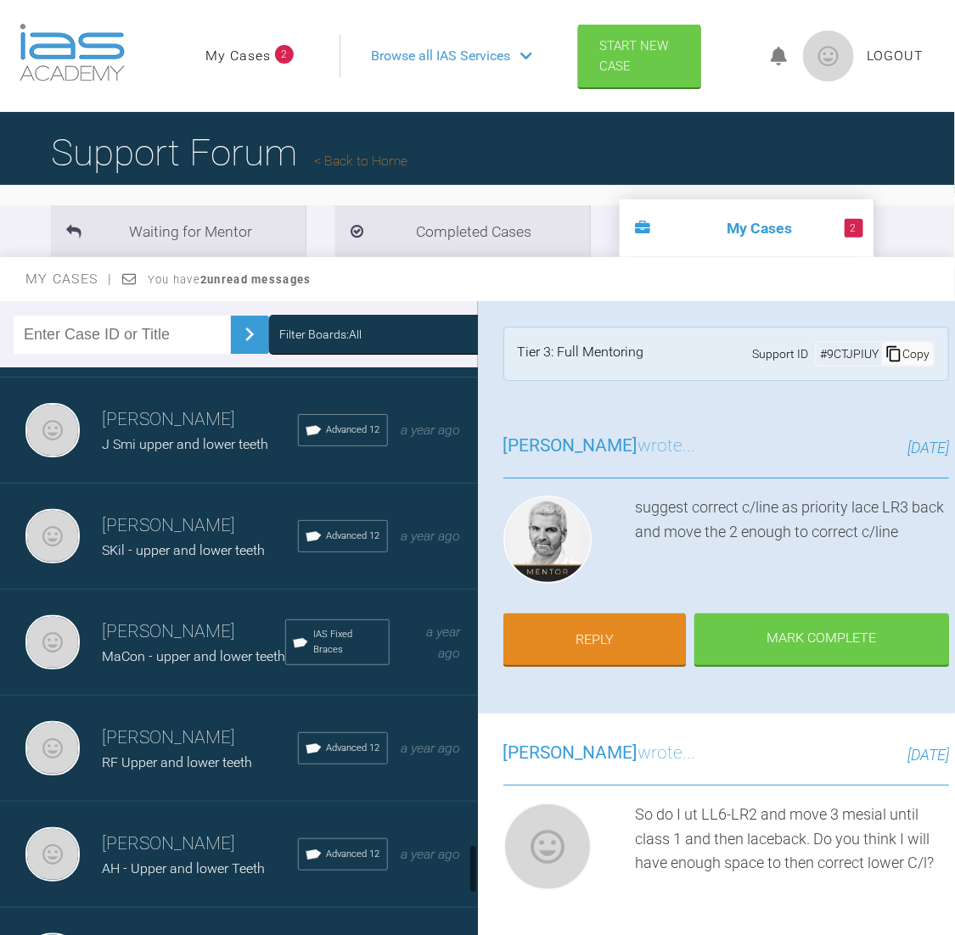
drag, startPoint x: 472, startPoint y: 872, endPoint x: 471, endPoint y: 852, distance: 20.4
click at [471, 852] on div at bounding box center [473, 868] width 6 height 49
click at [185, 435] on h3 "[PERSON_NAME]" at bounding box center [200, 420] width 196 height 29
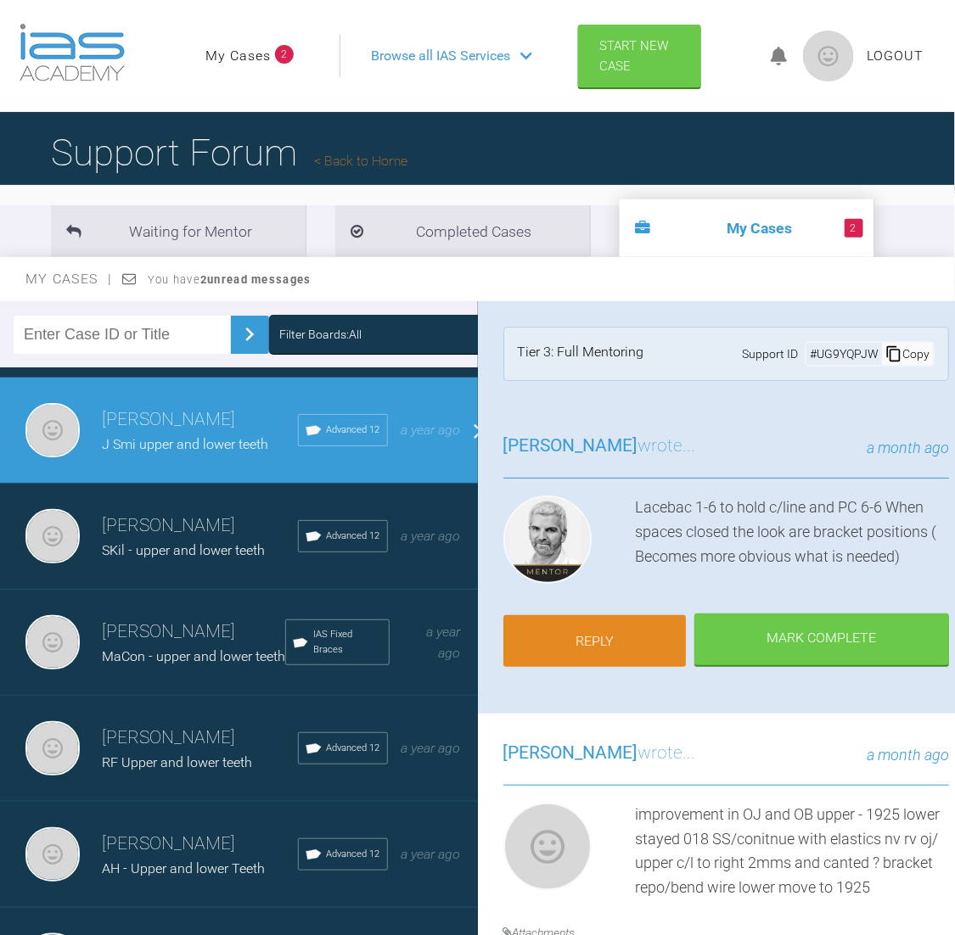
click at [594, 636] on link "Reply" at bounding box center [594, 641] width 183 height 53
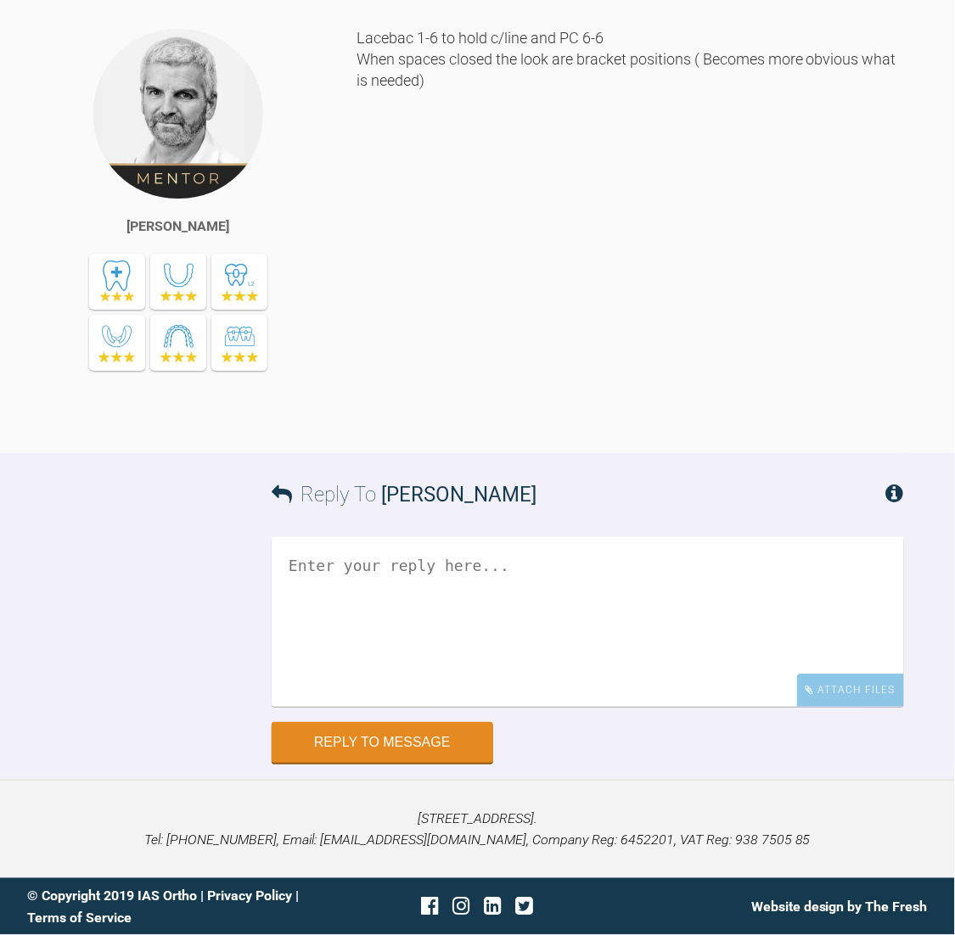
scroll to position [22111, 0]
click at [390, 606] on textarea at bounding box center [588, 622] width 632 height 170
click at [335, 583] on textarea "upper oved to 1925" at bounding box center [588, 622] width 632 height 170
click at [470, 593] on textarea "upper moved to 1925" at bounding box center [588, 622] width 632 height 170
click at [283, 591] on textarea "upper moved to 1925 lower moved to 2020 (from 018 SS)" at bounding box center [588, 622] width 632 height 170
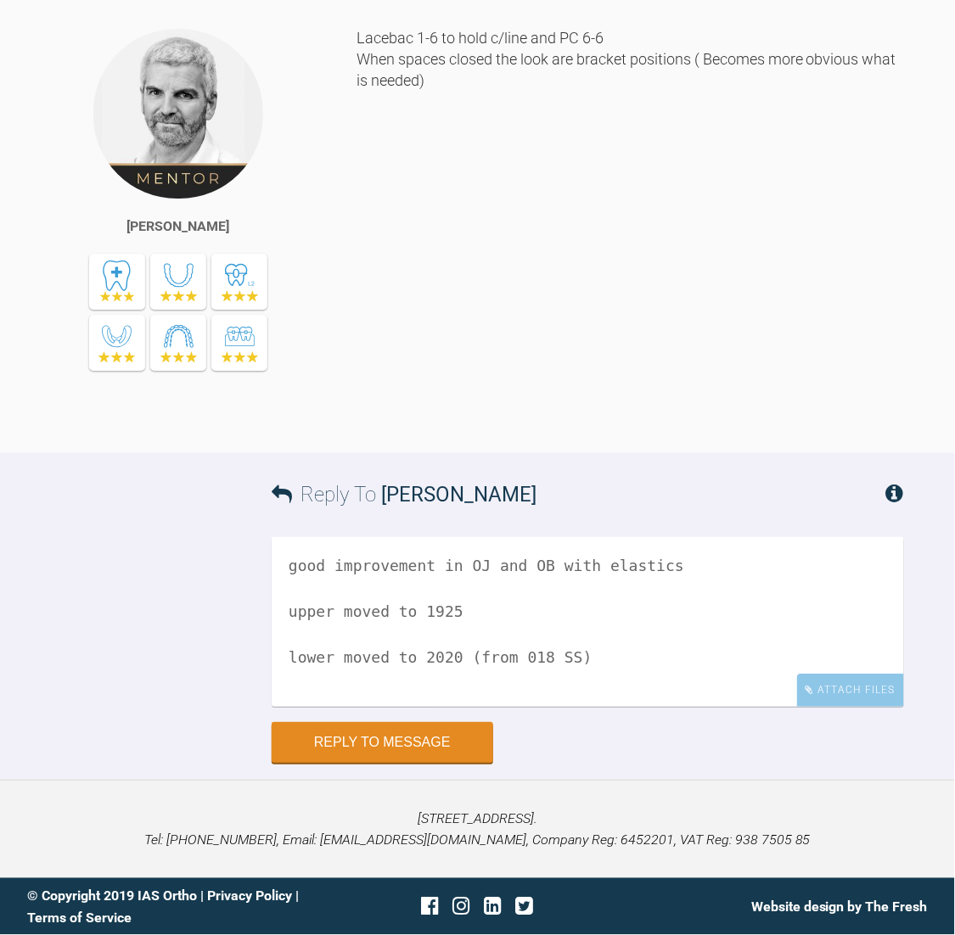
click at [580, 671] on textarea "good improvement in OJ and OB with elastics upper moved to 1925 lower moved to …" at bounding box center [588, 622] width 632 height 170
click at [599, 680] on textarea "good improvement in OJ and OB with elastics upper moved to 1925 lower moved to …" at bounding box center [588, 622] width 632 height 170
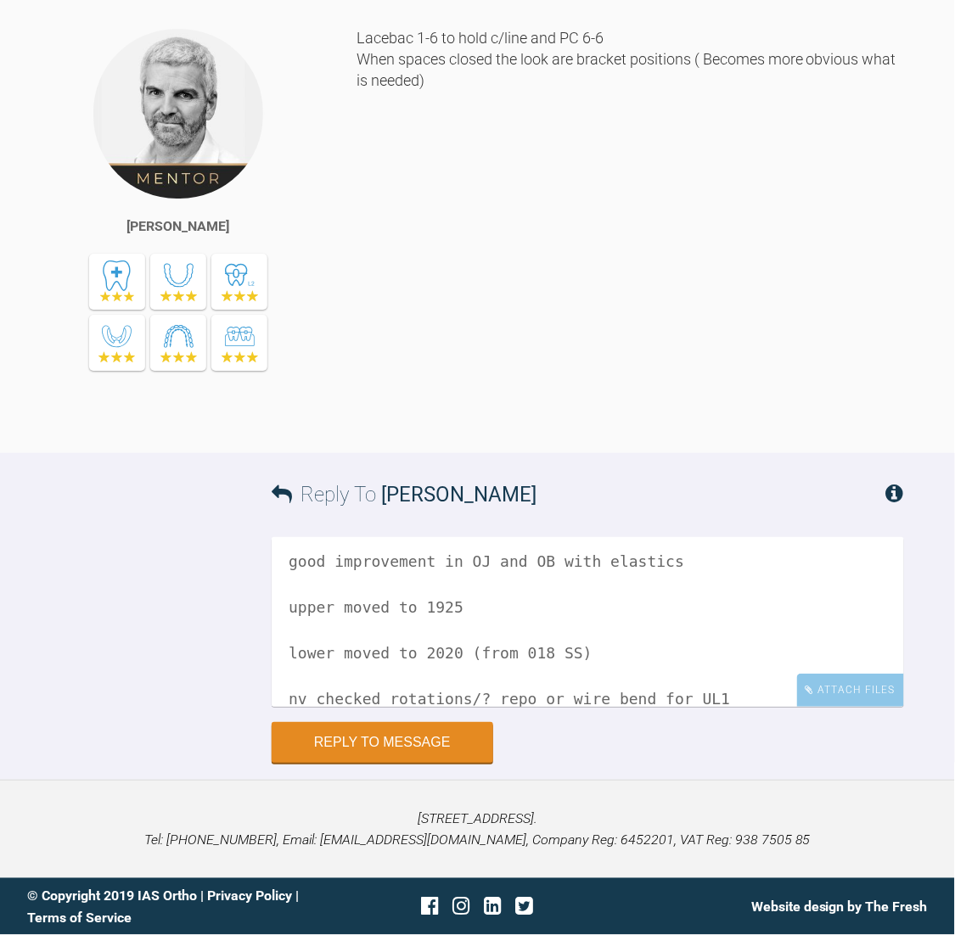
click at [506, 428] on div "Lacebac 1-6 to hold c/line and PC 6-6 When spaces closed the look are bracket p…" at bounding box center [629, 227] width 547 height 401
click at [705, 693] on textarea "good improvement in OJ and OB with elastics upper moved to 1925 lower moved to …" at bounding box center [588, 622] width 632 height 170
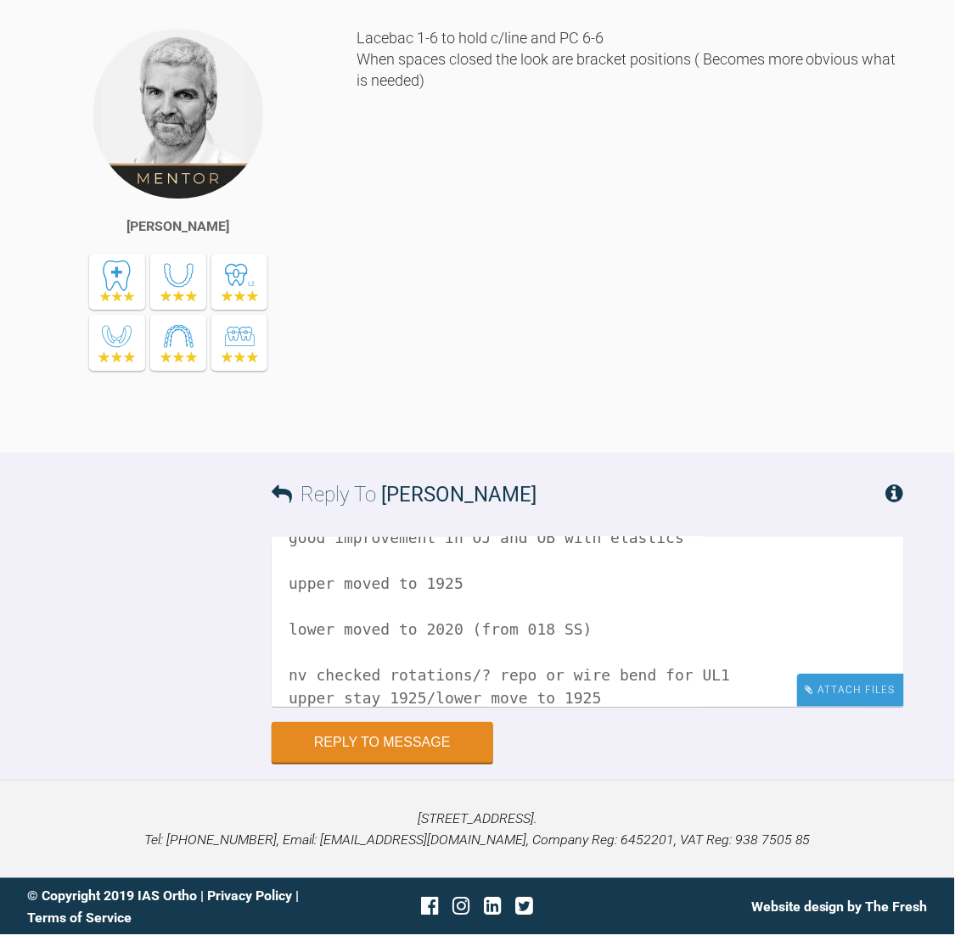
type textarea "good improvement in OJ and OB with elastics upper moved to 1925 lower moved to …"
click at [865, 692] on div "Attach Files" at bounding box center [850, 690] width 107 height 33
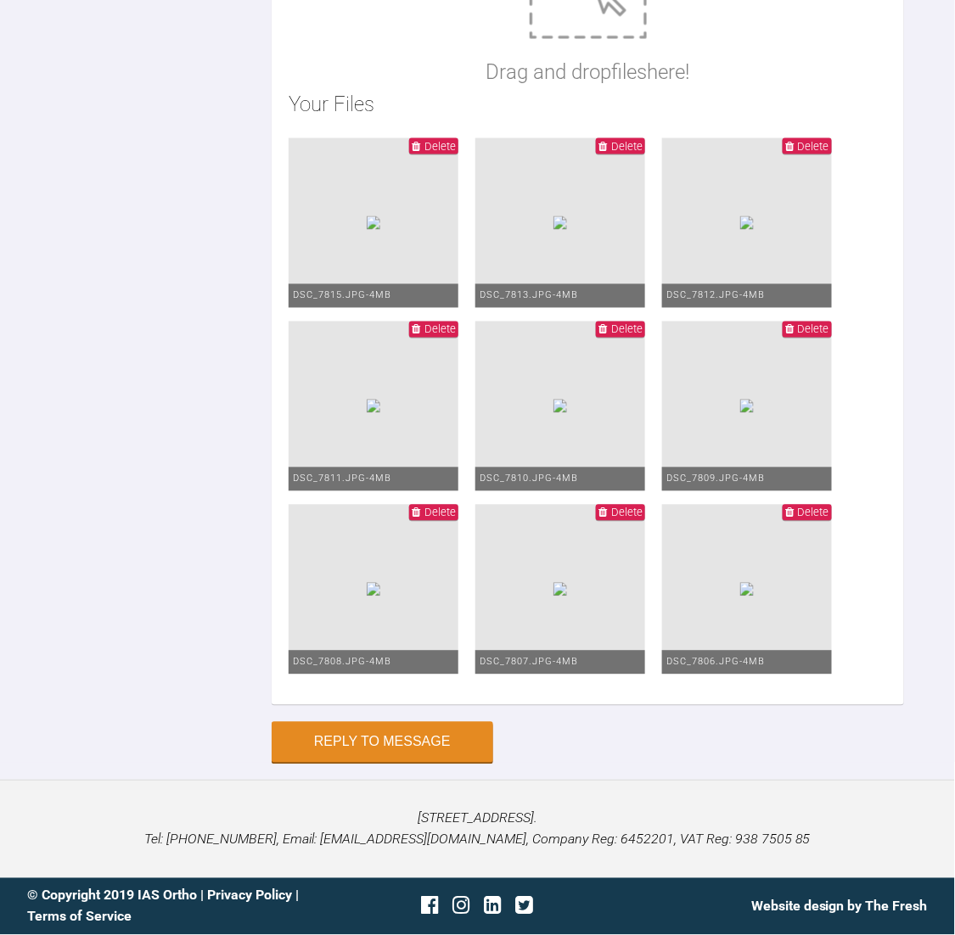
scroll to position [23291, 0]
click at [375, 727] on button "Reply to Message" at bounding box center [383, 744] width 222 height 41
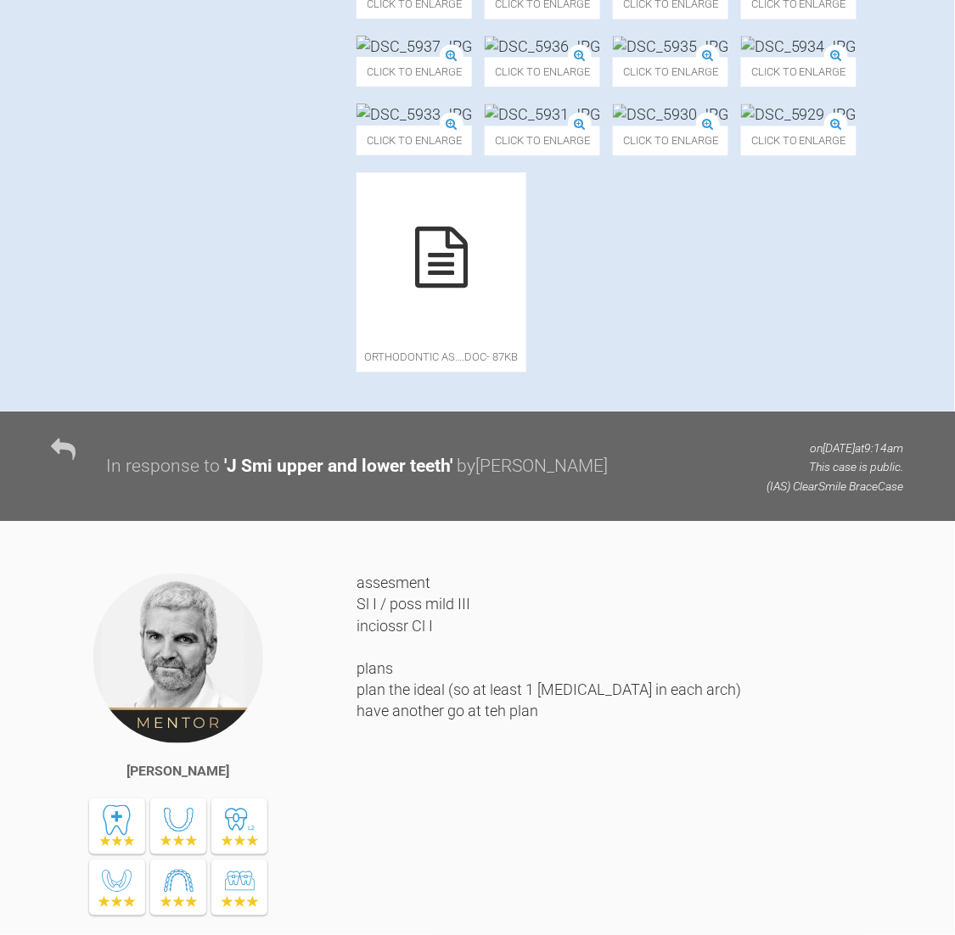
scroll to position [0, 0]
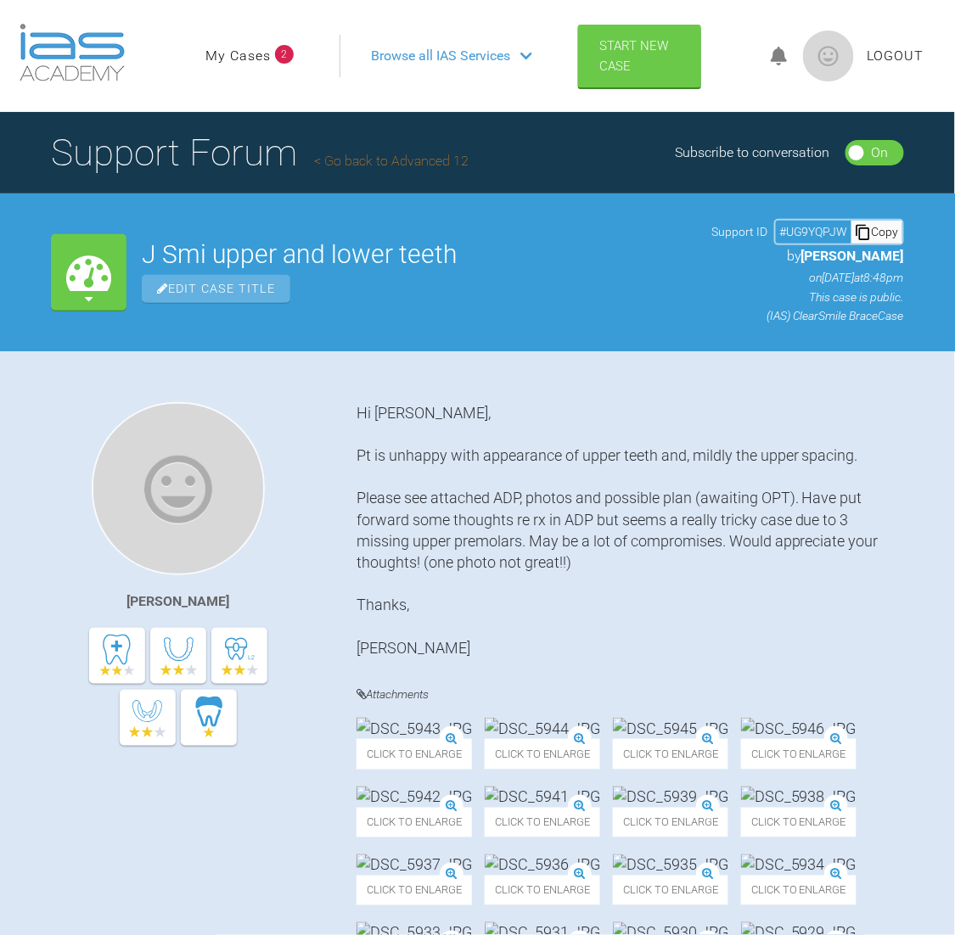
click at [225, 54] on link "My Cases" at bounding box center [237, 56] width 65 height 22
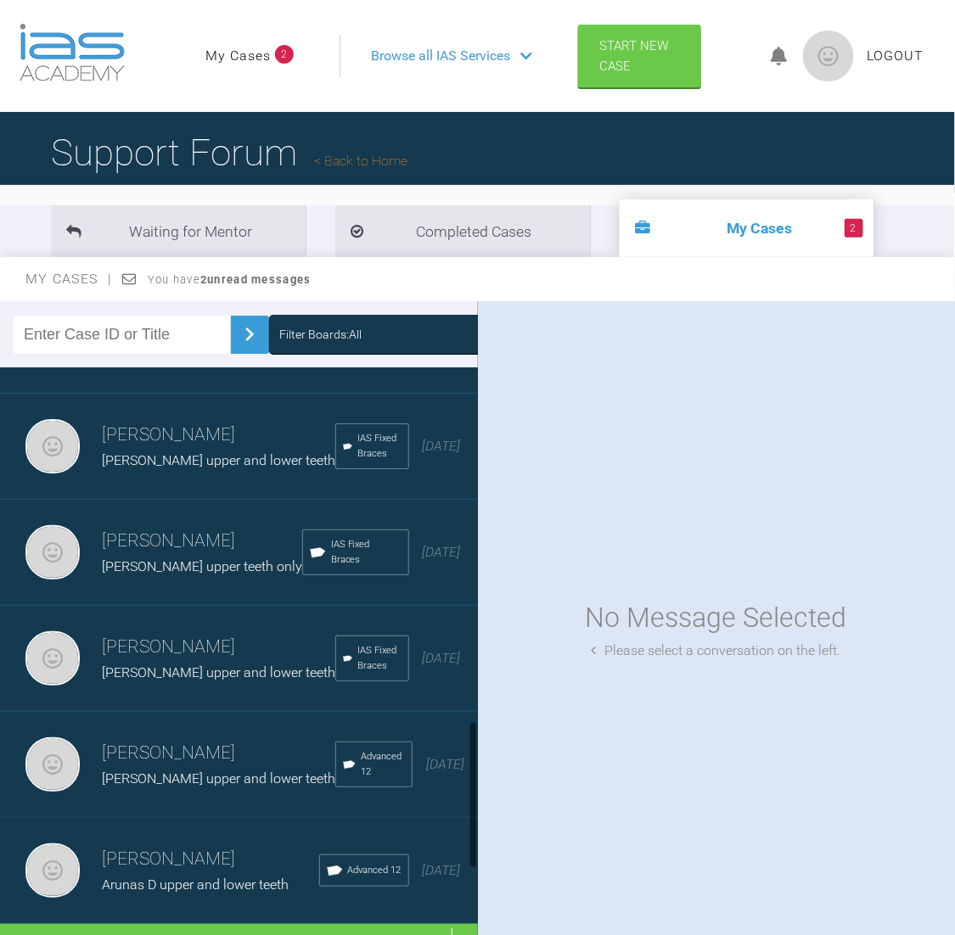
scroll to position [1627, 0]
drag, startPoint x: 473, startPoint y: 404, endPoint x: 485, endPoint y: 889, distance: 485.6
click at [485, 889] on div "Filter Boards: All [PERSON_NAME] [PERSON_NAME] upper and lower teeth IAS Fixed …" at bounding box center [477, 633] width 955 height 665
click at [289, 924] on div "Load more" at bounding box center [248, 950] width 497 height 53
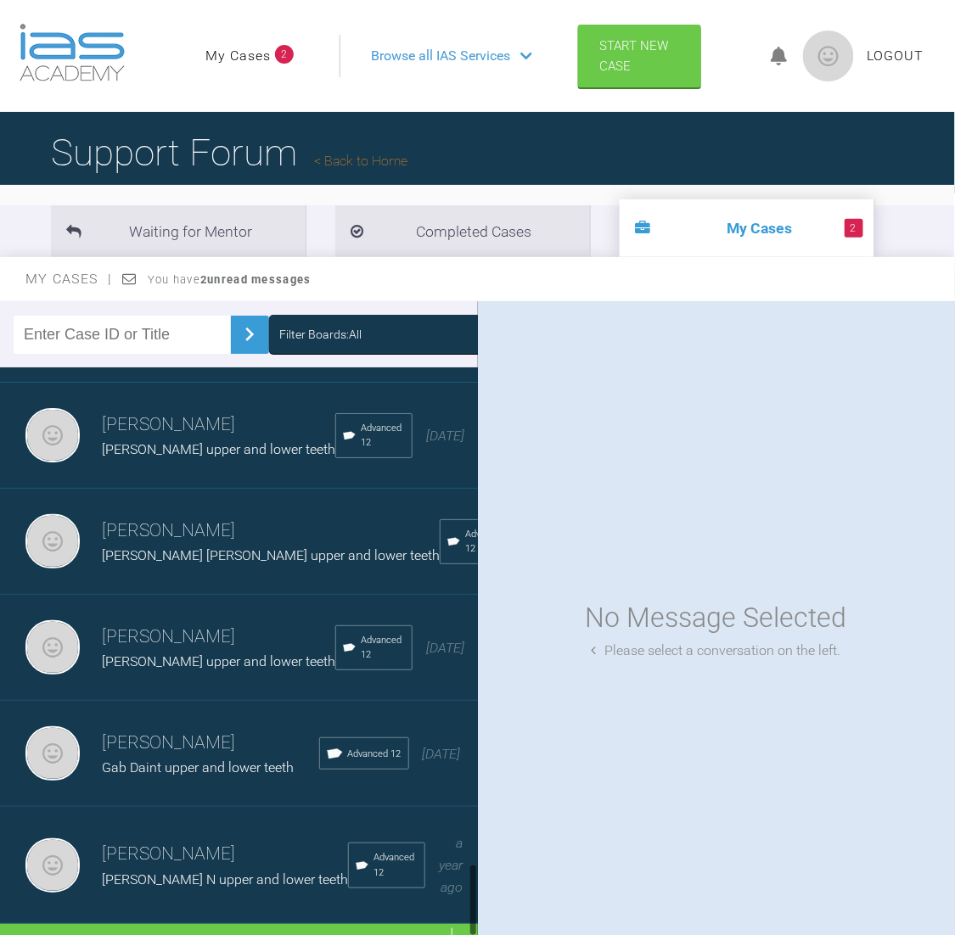
scroll to position [3847, 0]
drag, startPoint x: 472, startPoint y: 593, endPoint x: 476, endPoint y: 883, distance: 290.3
click at [476, 883] on div at bounding box center [472, 661] width 9 height 589
click at [177, 623] on h3 "[PERSON_NAME]" at bounding box center [218, 637] width 233 height 29
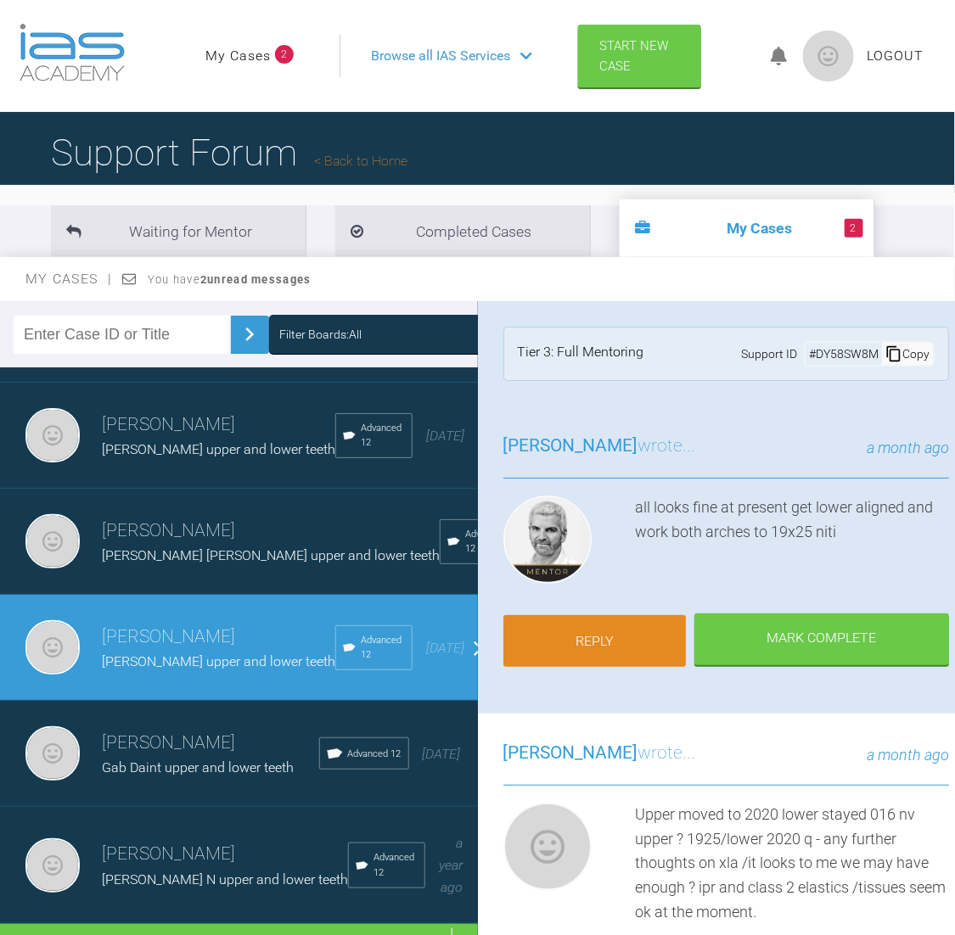
click at [584, 631] on link "Reply" at bounding box center [594, 641] width 183 height 53
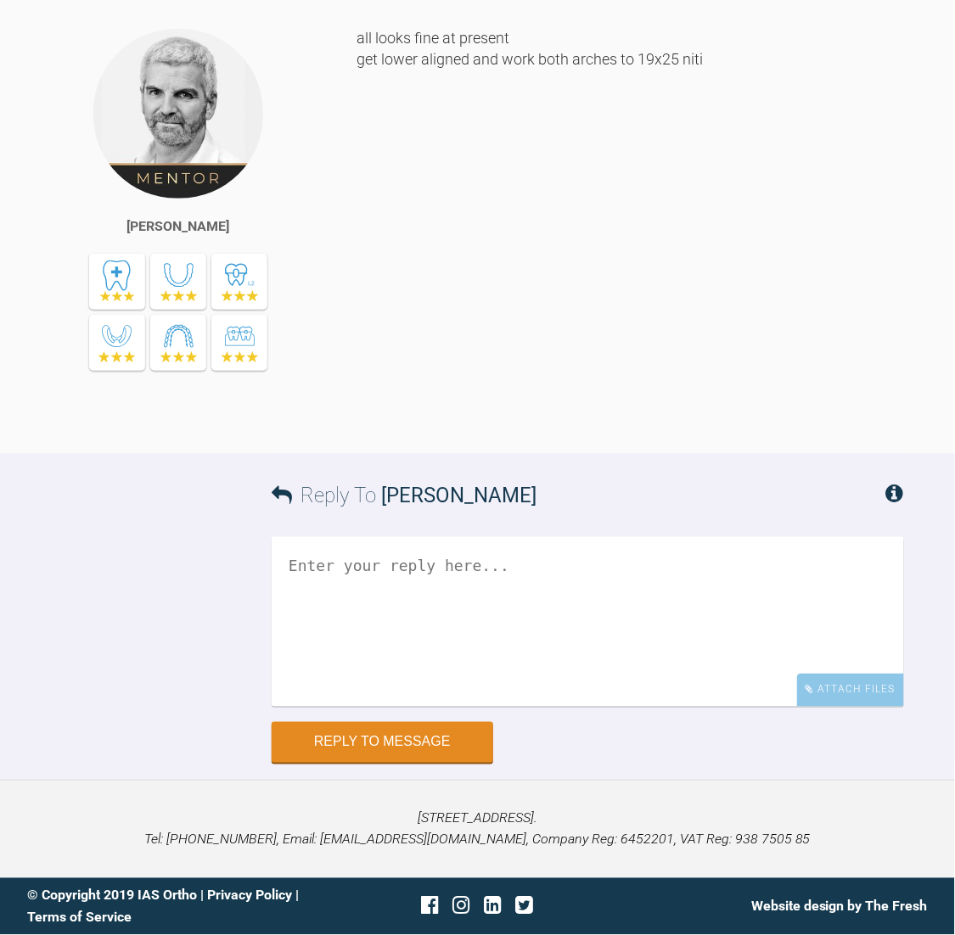
scroll to position [13515, 0]
click at [459, 553] on textarea at bounding box center [588, 622] width 632 height 170
click at [393, 564] on textarea "upper" at bounding box center [588, 622] width 632 height 170
click at [407, 569] on textarea "upper - staye din 2020" at bounding box center [588, 622] width 632 height 170
click at [407, 569] on textarea "upper - stayedin 2020" at bounding box center [588, 622] width 632 height 170
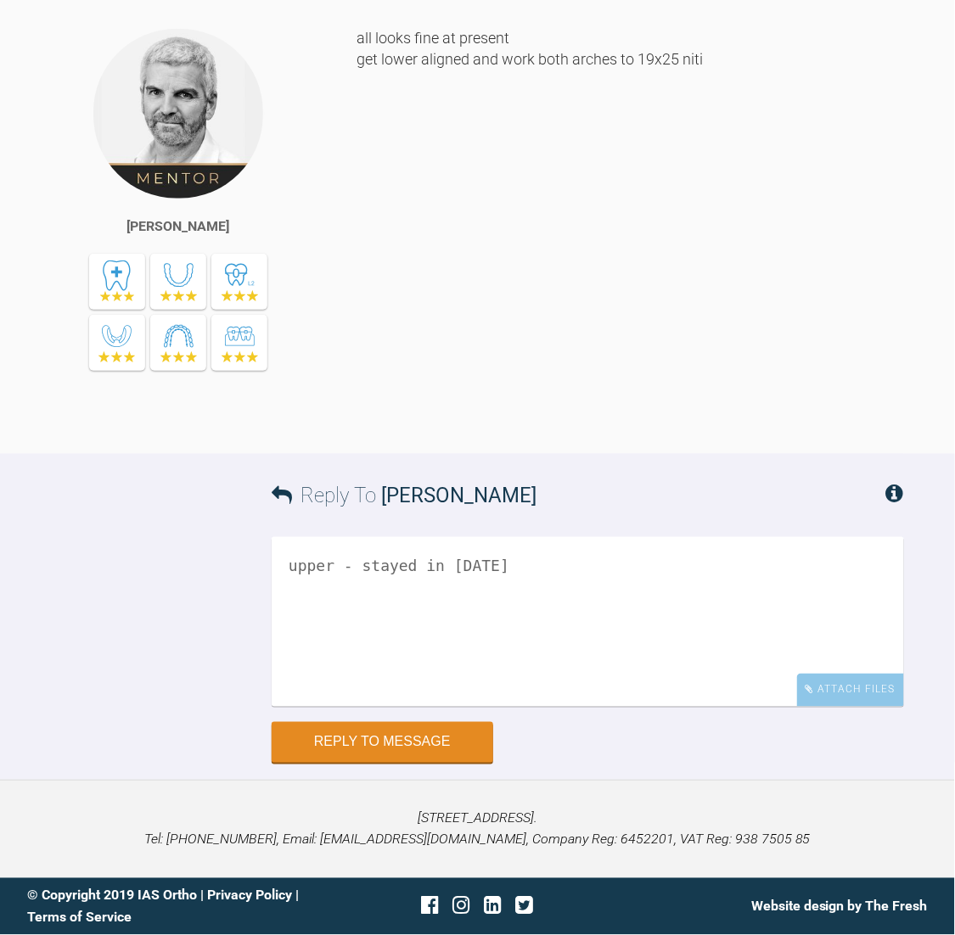
click at [491, 559] on textarea "upper - stayed in [DATE]" at bounding box center [588, 622] width 632 height 170
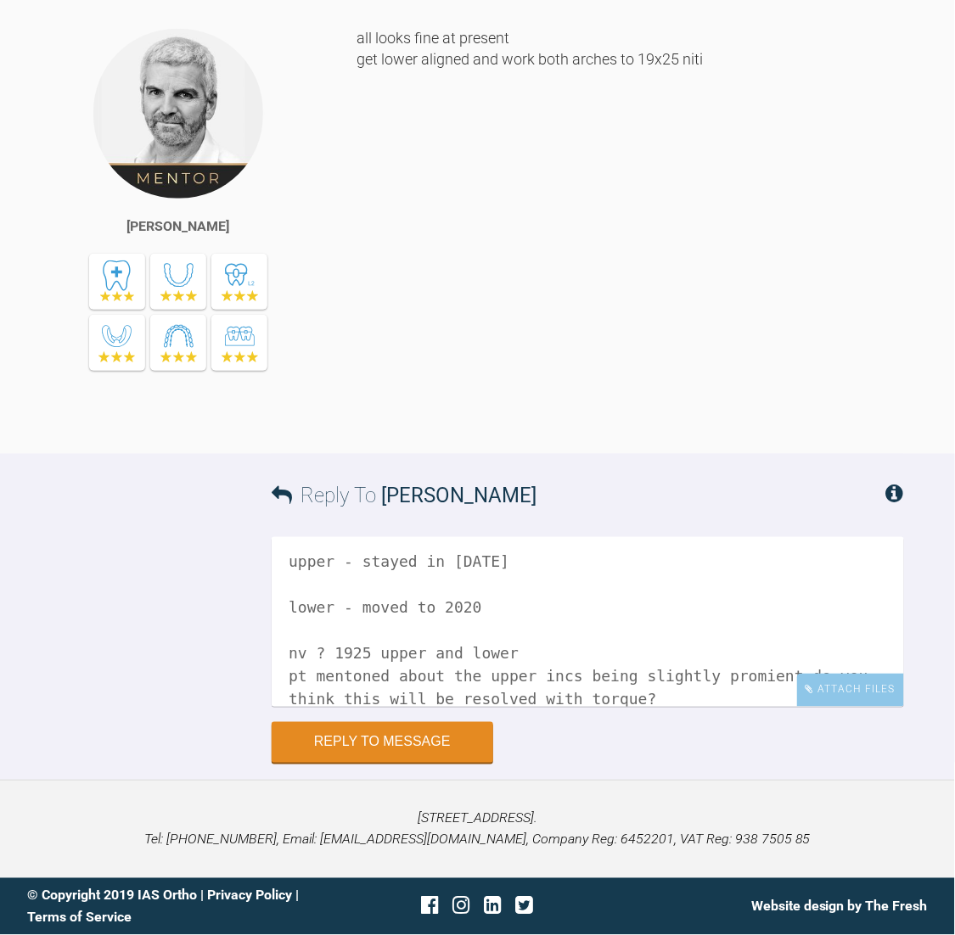
click at [345, 676] on textarea "upper - stayed in [DATE] lower - moved to 2020 nv ? 1925 upper and lower pt men…" at bounding box center [588, 622] width 632 height 170
click at [508, 649] on textarea "upper - stayed in [DATE] lower - moved to 2020 nv ? 1925 upper and lower pt men…" at bounding box center [588, 622] width 632 height 170
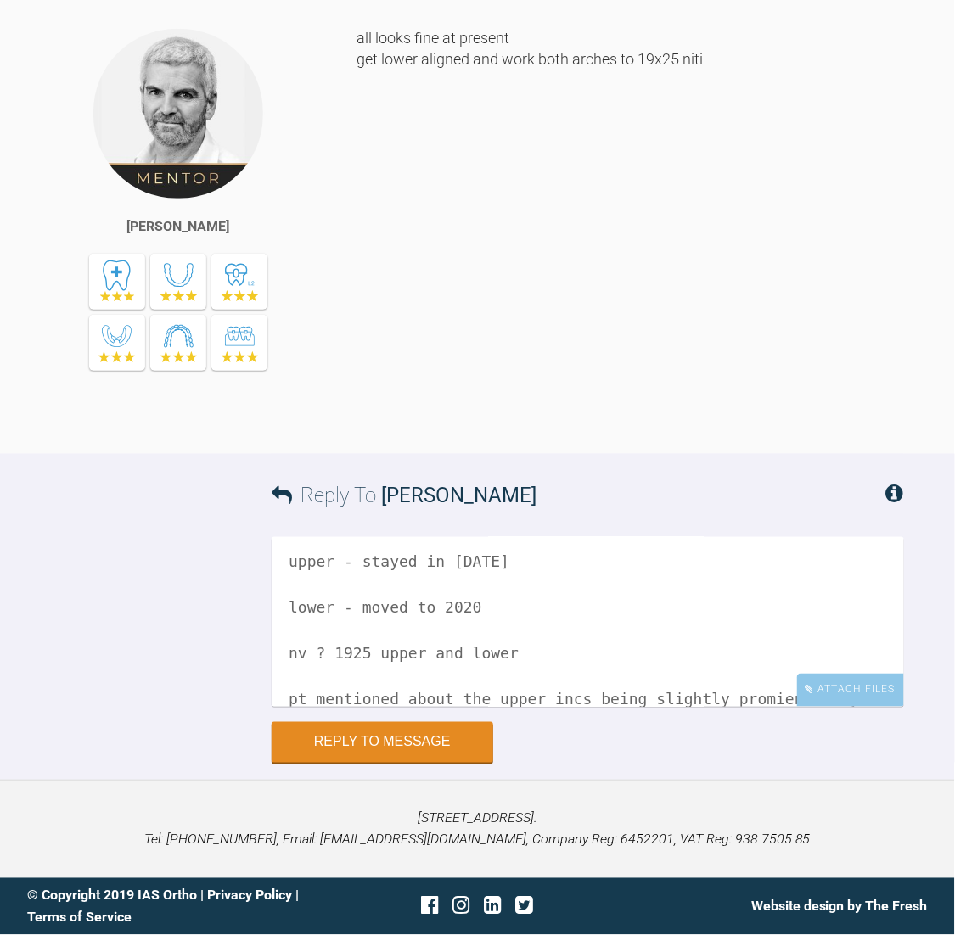
click at [739, 697] on textarea "upper - stayed in [DATE] lower - moved to 2020 nv ? 1925 upper and lower pt men…" at bounding box center [588, 622] width 632 height 170
click at [609, 604] on textarea "upper - stayed in [DATE] lower - moved to 2020 nv ? 1925 upper and lower pt men…" at bounding box center [588, 622] width 632 height 170
click at [865, 708] on div "upper - stayed in [DATE] lower - moved to 2020 nv ? 1925 upper and lower pt men…" at bounding box center [588, 629] width 632 height 185
click at [870, 684] on div "Attach Files" at bounding box center [850, 690] width 107 height 33
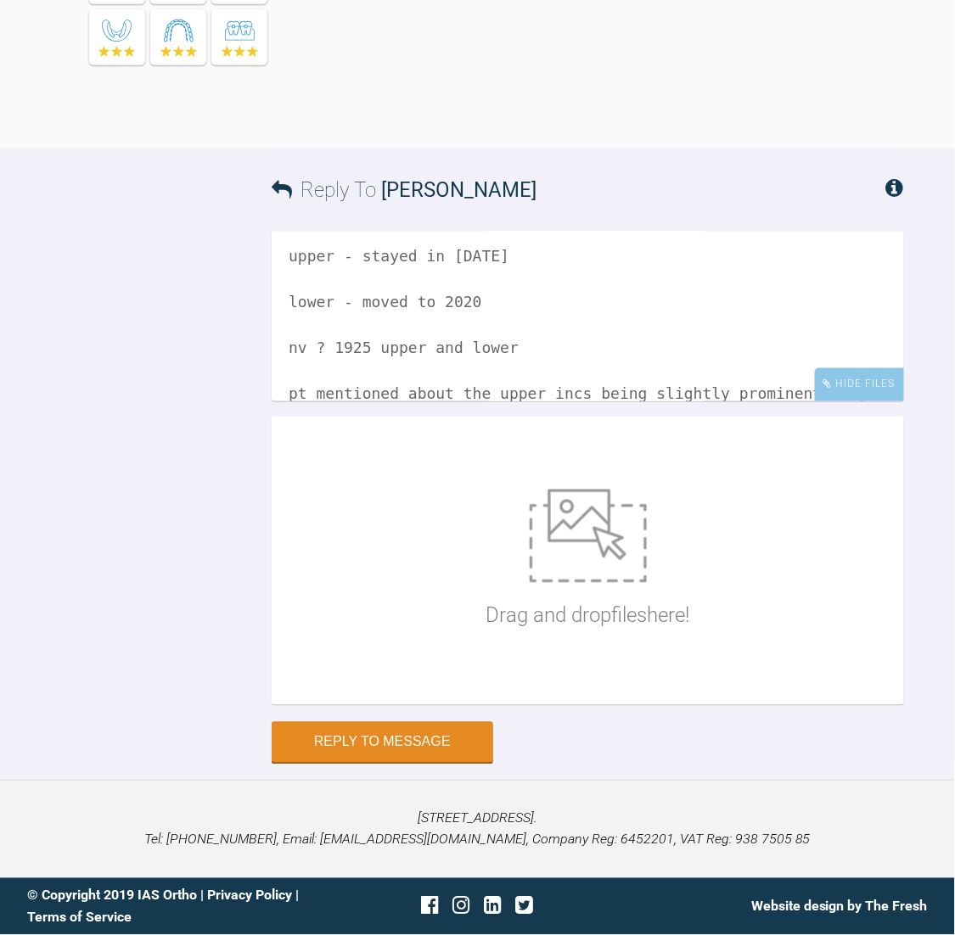
scroll to position [47, 0]
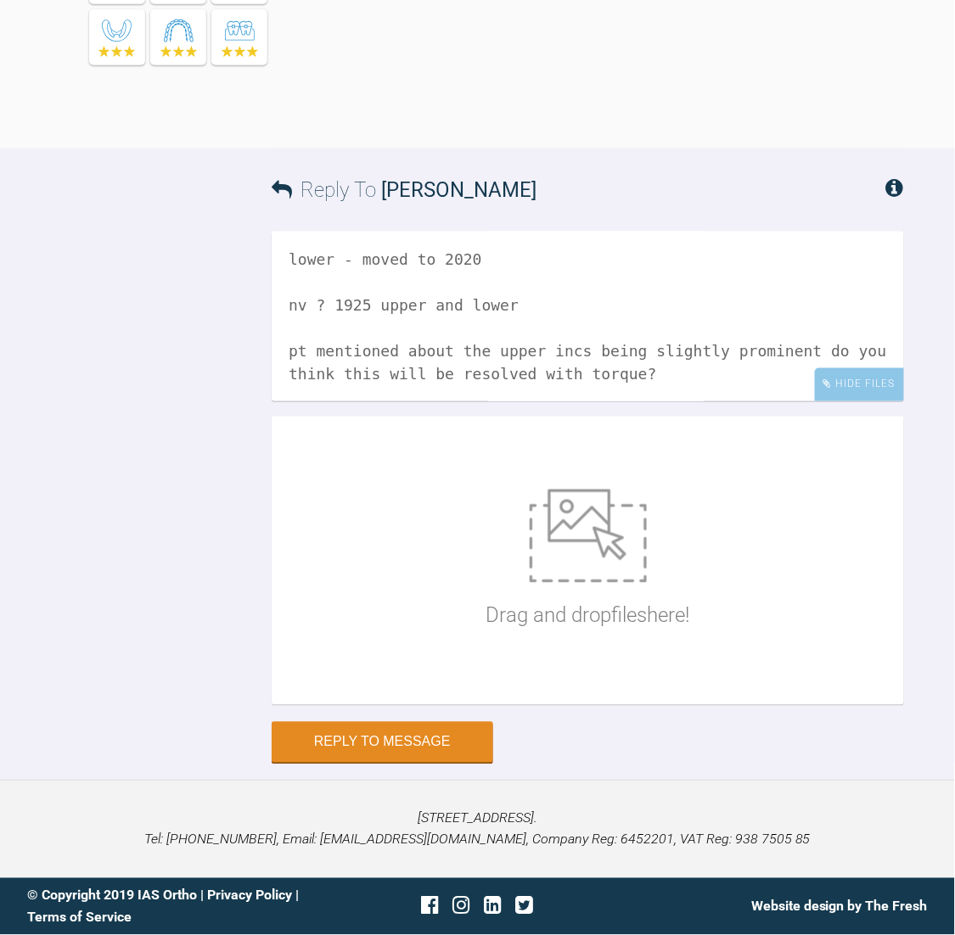
click at [678, 376] on textarea "upper - stayed in [DATE] lower - moved to 2020 nv ? 1925 upper and lower pt men…" at bounding box center [588, 317] width 632 height 170
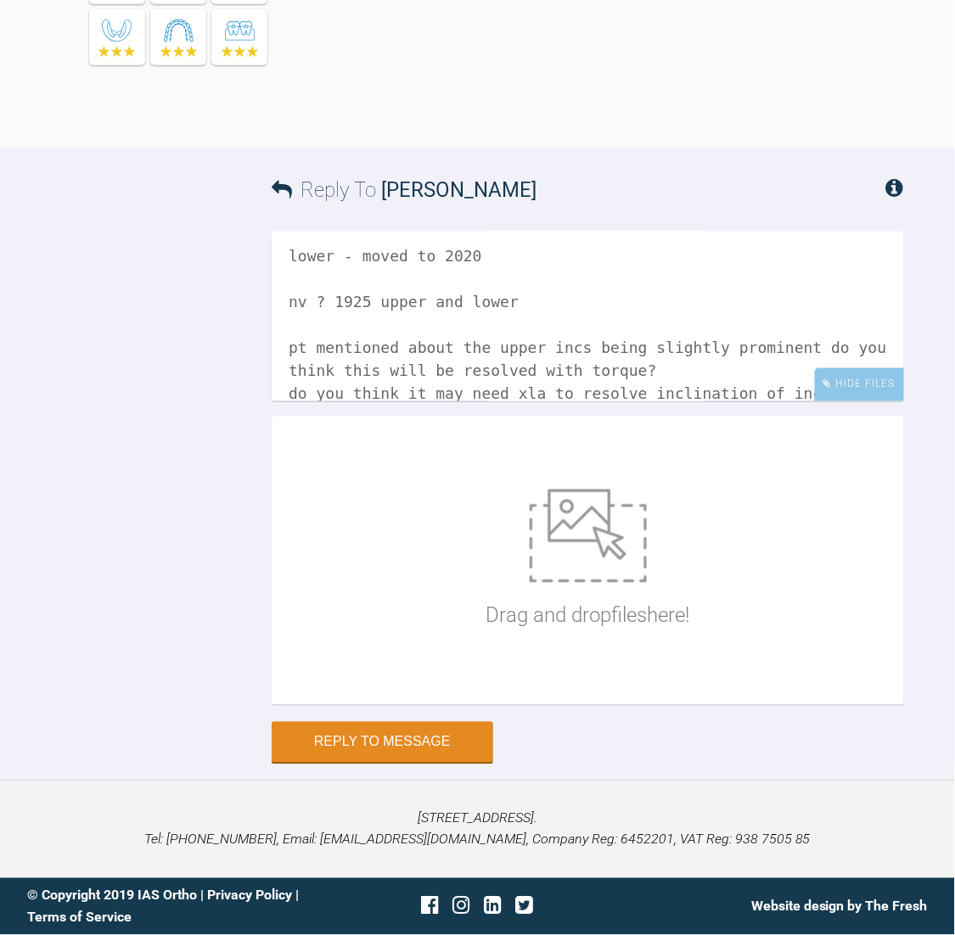
type textarea "upper - stayed in [DATE] lower - moved to 2020 nv ? 1925 upper and lower pt men…"
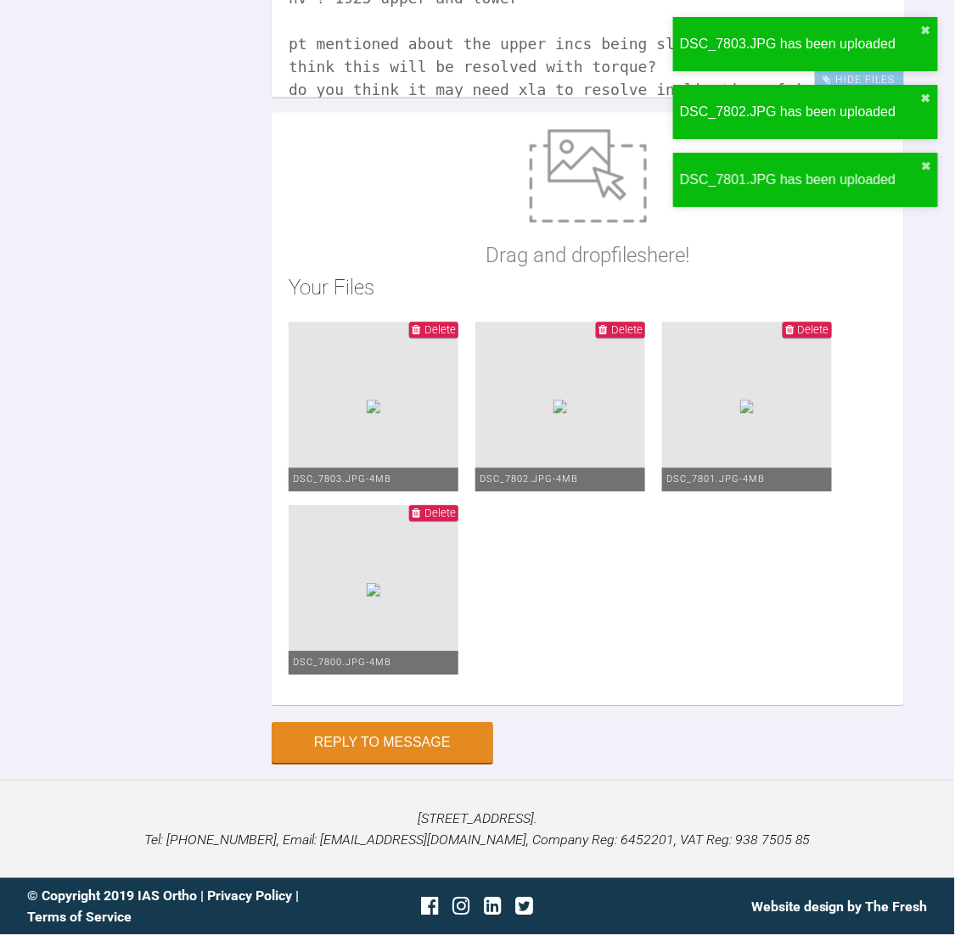
click at [719, 569] on div "Drag and drop files here! Your Files Delete DSC_7803.JPG - 4MB Delete DSC_7802.…" at bounding box center [588, 408] width 632 height 593
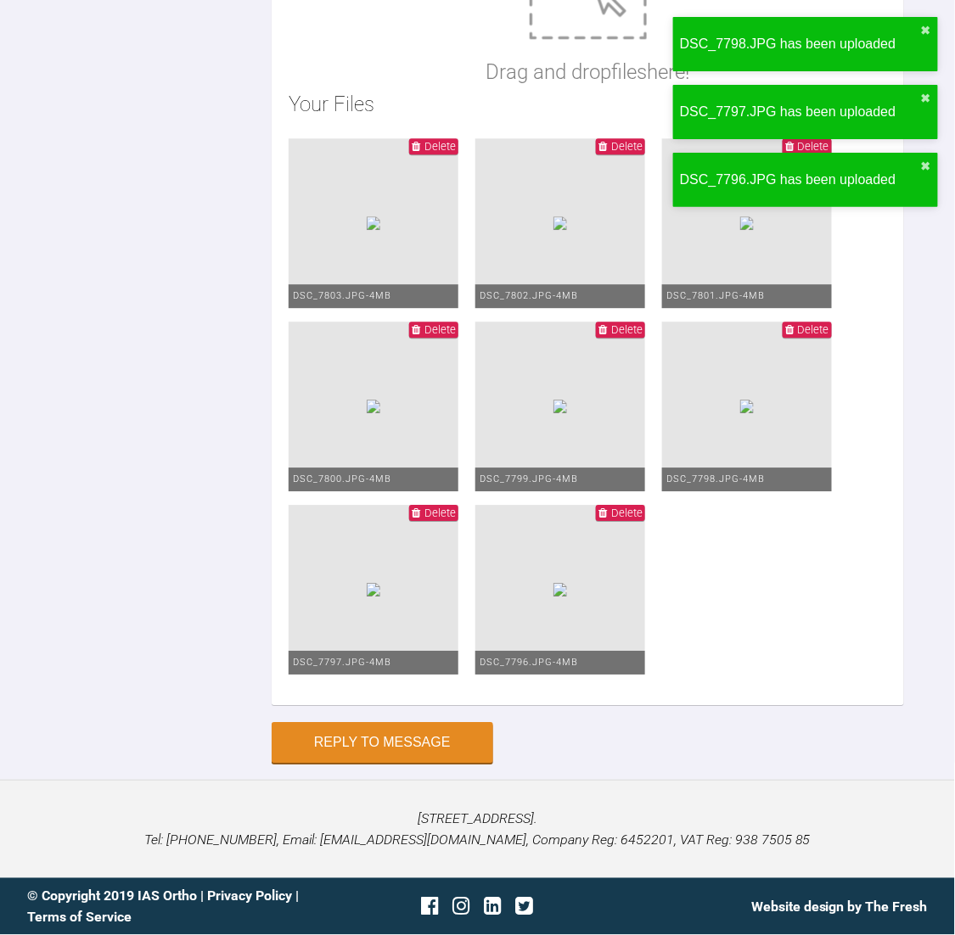
click at [690, 88] on div "Drag and drop files here!" at bounding box center [588, 17] width 204 height 143
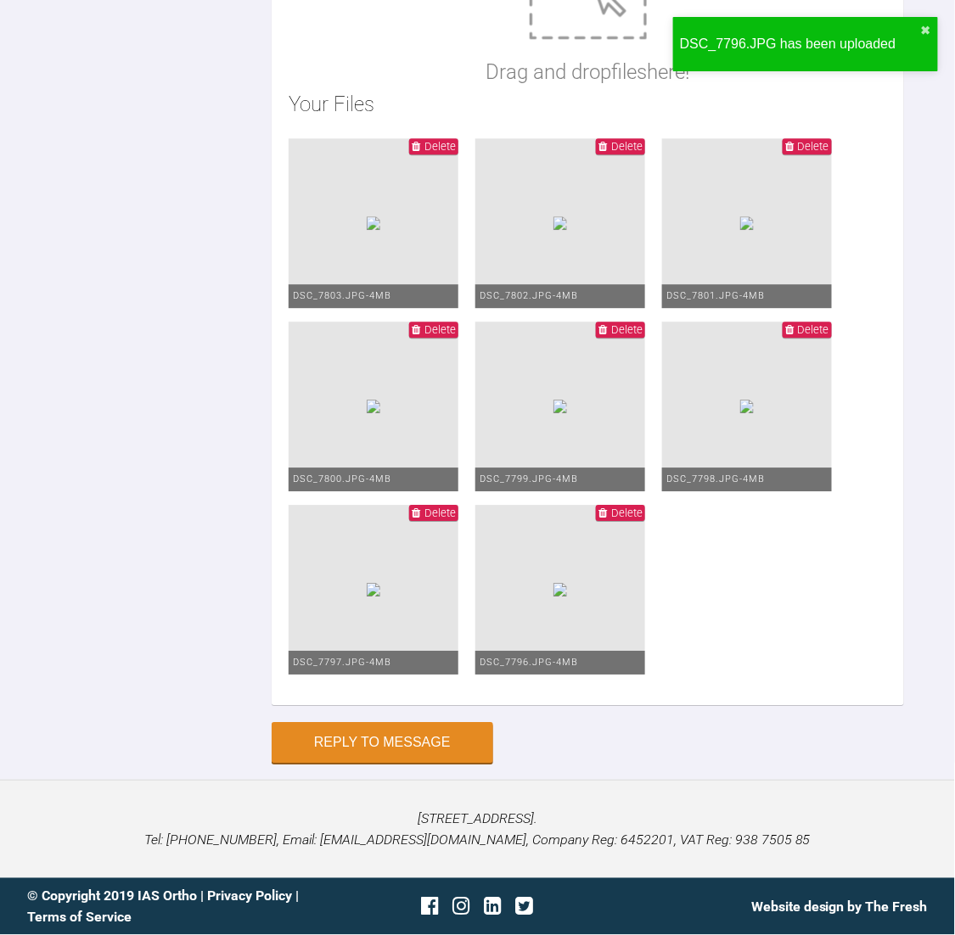
scroll to position [14436, 0]
click at [642, 519] on span "Delete" at bounding box center [626, 513] width 31 height 13
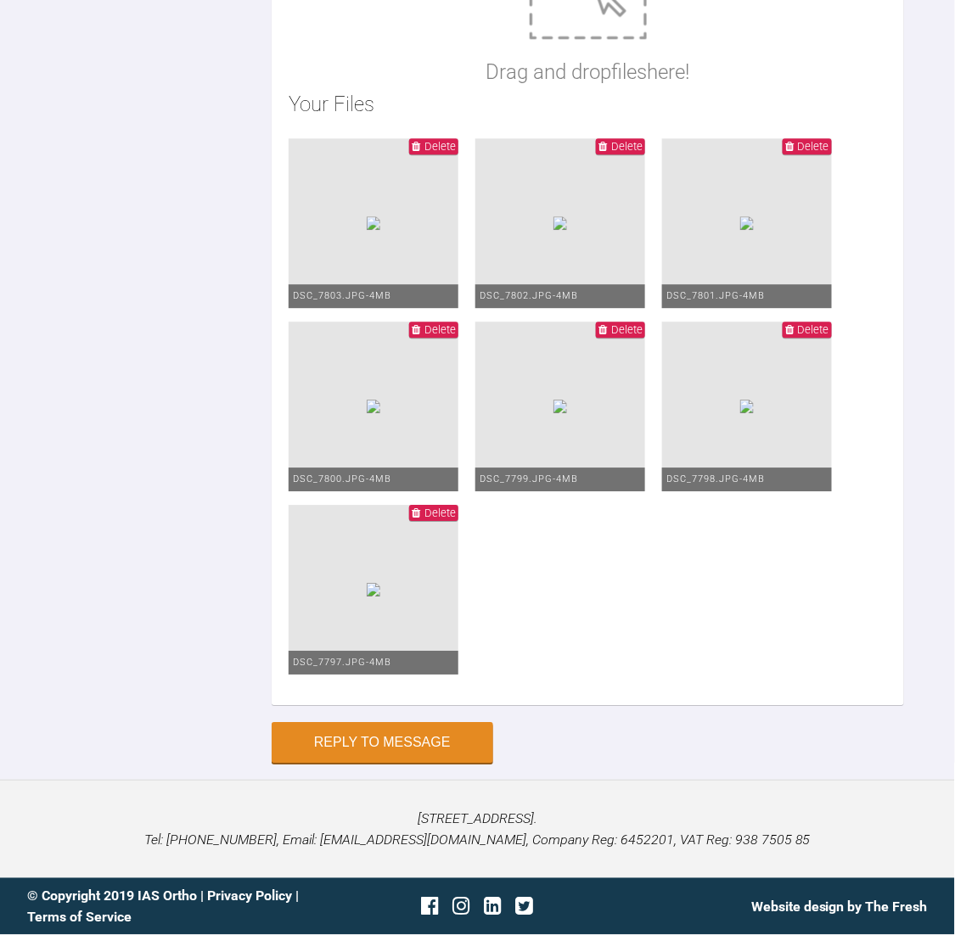
drag, startPoint x: 793, startPoint y: 569, endPoint x: 589, endPoint y: 559, distance: 204.8
click at [589, 559] on ul "Delete DSC_7803.JPG - 4MB Delete DSC_7802.JPG - 4MB Delete DSC_7801.JPG - 4MB D…" at bounding box center [588, 413] width 598 height 550
click at [458, 521] on span "Delete" at bounding box center [433, 513] width 49 height 16
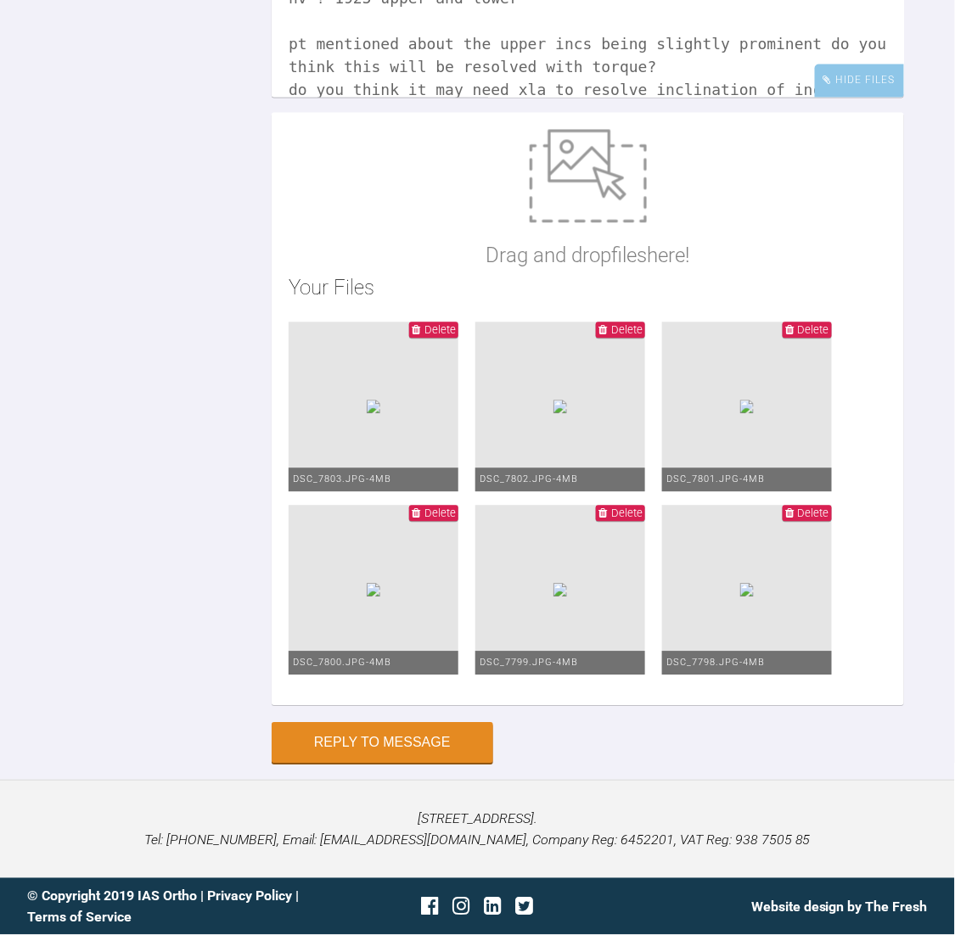
scroll to position [14308, 0]
click at [596, 513] on span "Delete" at bounding box center [620, 513] width 49 height 16
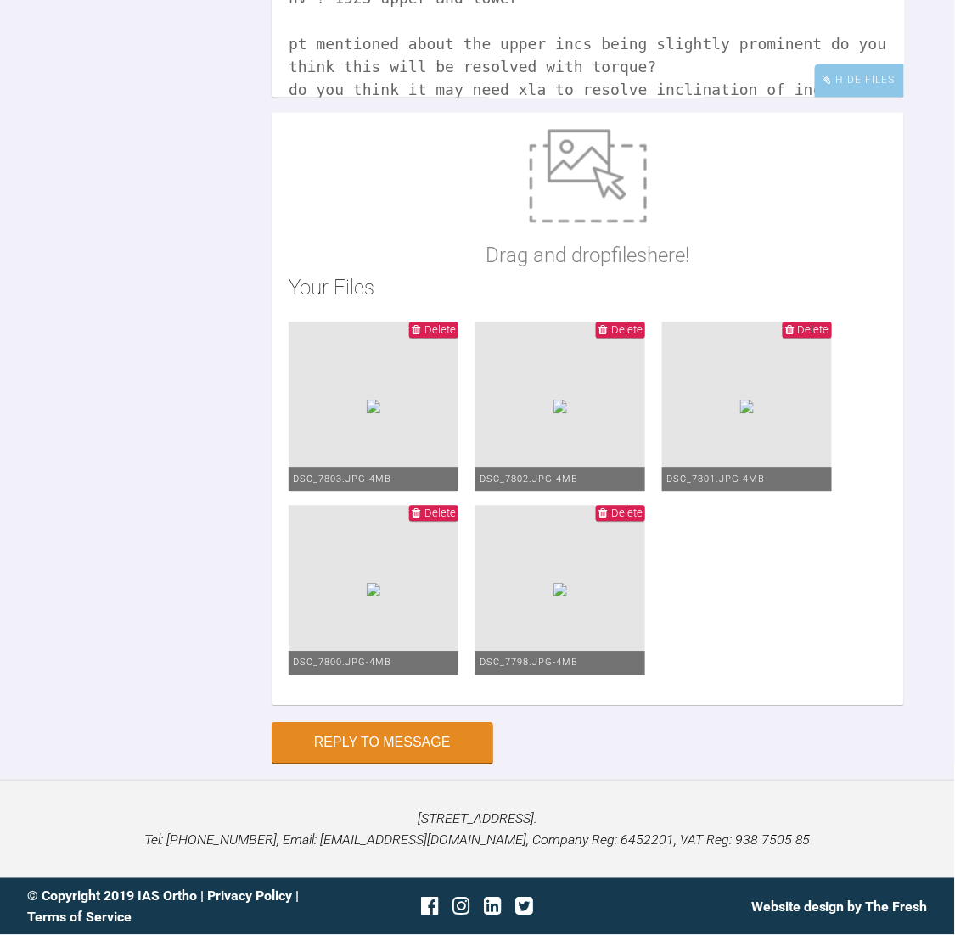
click at [596, 513] on span "Delete" at bounding box center [620, 513] width 49 height 16
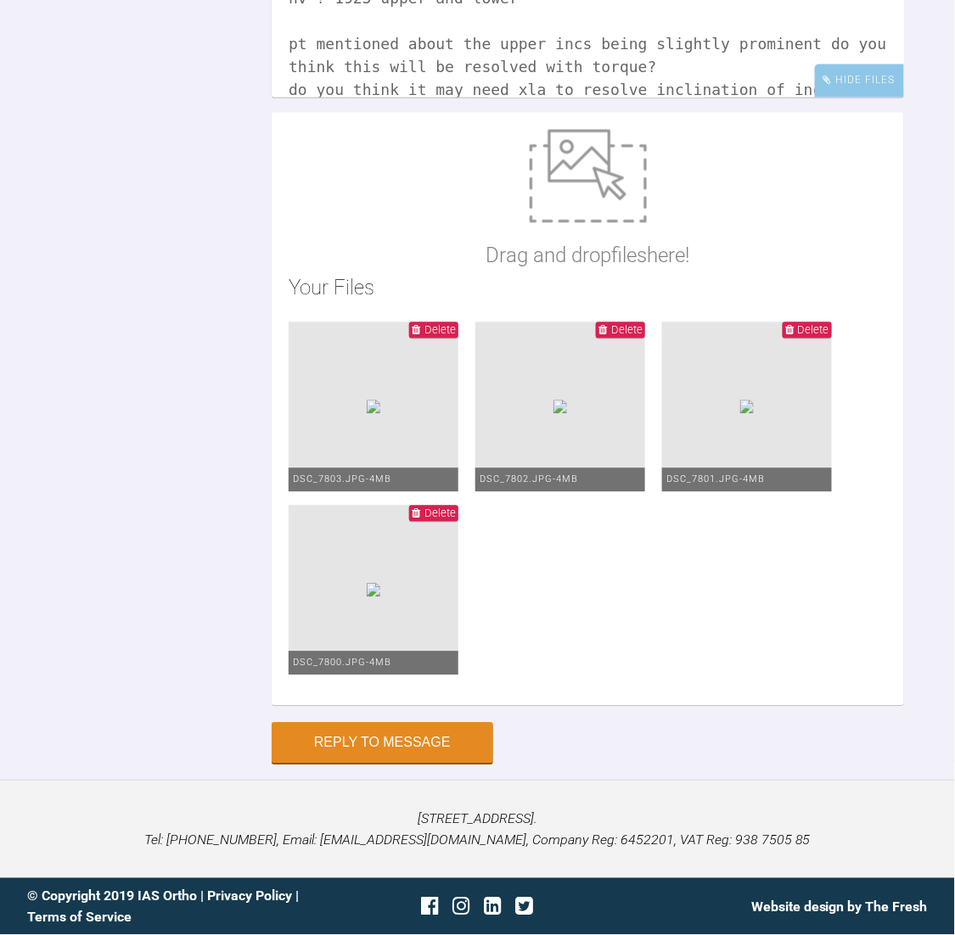
click at [456, 508] on span "Delete" at bounding box center [439, 513] width 31 height 13
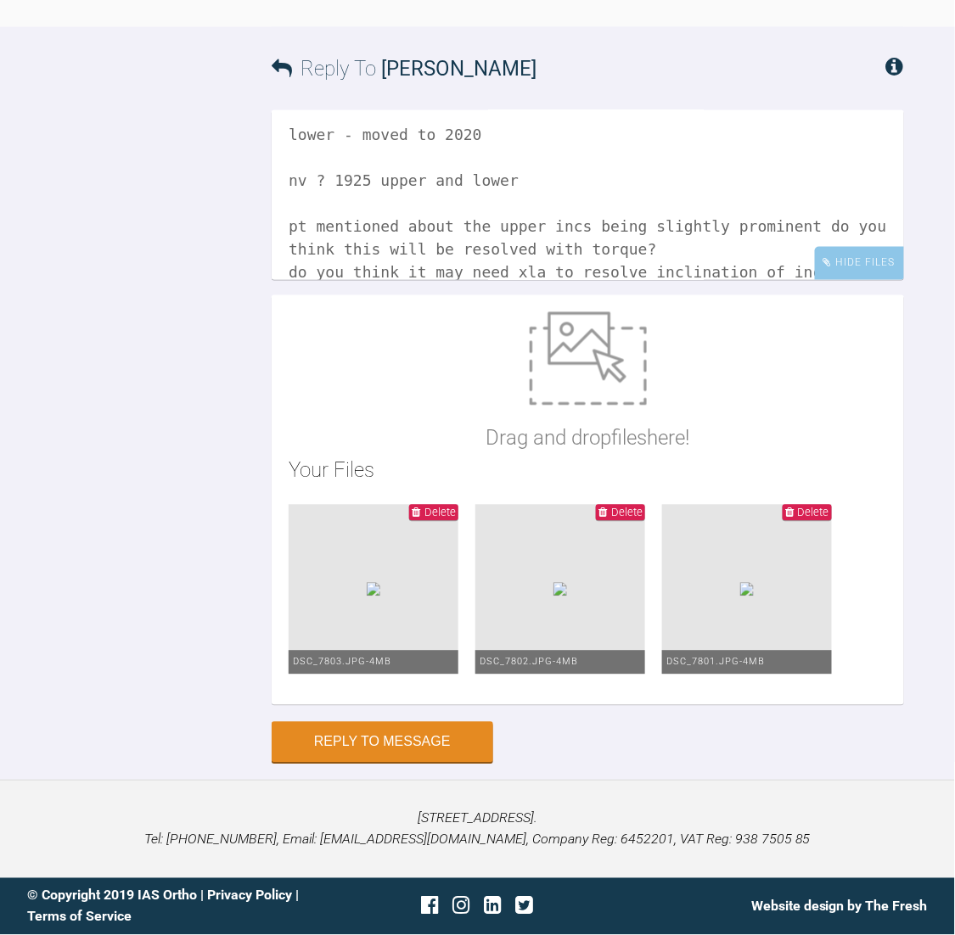
click at [782, 455] on div "Your Files Delete DSC_7803.JPG - 4MB Delete DSC_7802.JPG - 4MB Delete DSC_7801.…" at bounding box center [588, 571] width 598 height 233
click at [607, 507] on icon at bounding box center [602, 512] width 8 height 11
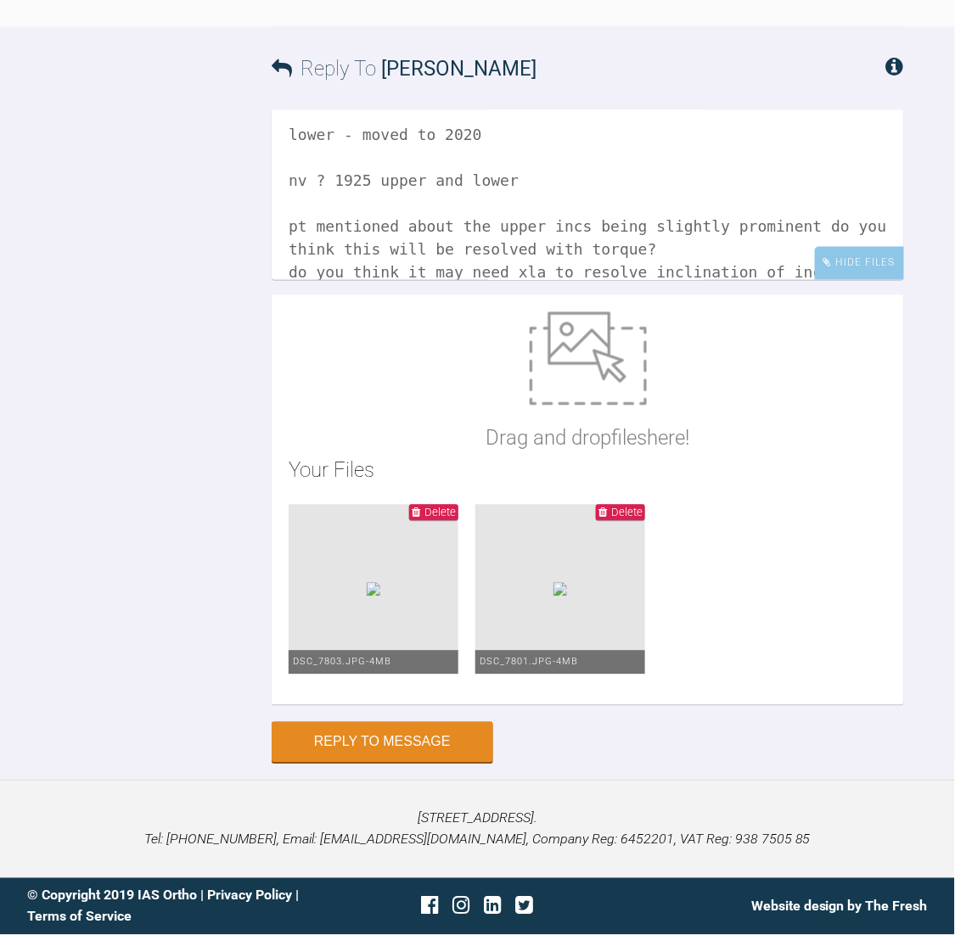
click at [642, 507] on span "Delete" at bounding box center [626, 513] width 31 height 13
click at [782, 507] on ul "Delete DSC_7803.JPG - 4MB Delete DSC_7801.JPG - 4MB" at bounding box center [588, 596] width 598 height 183
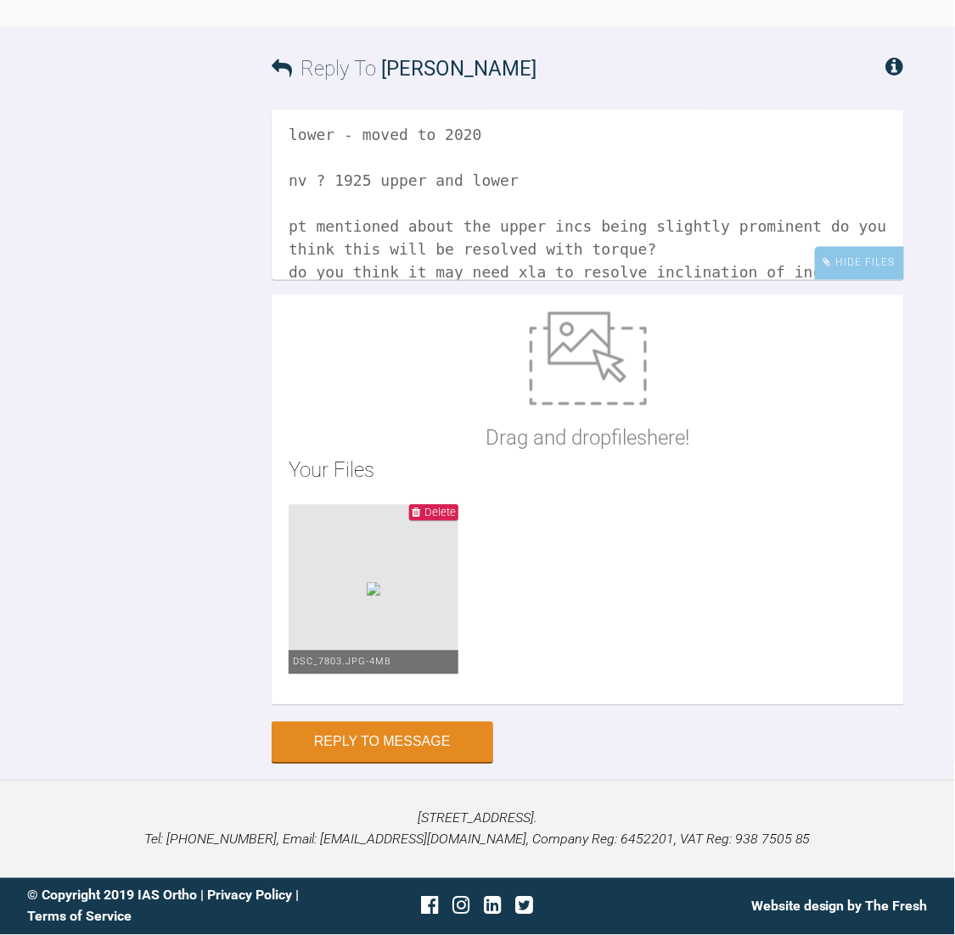
click at [456, 507] on span "Delete" at bounding box center [439, 513] width 31 height 13
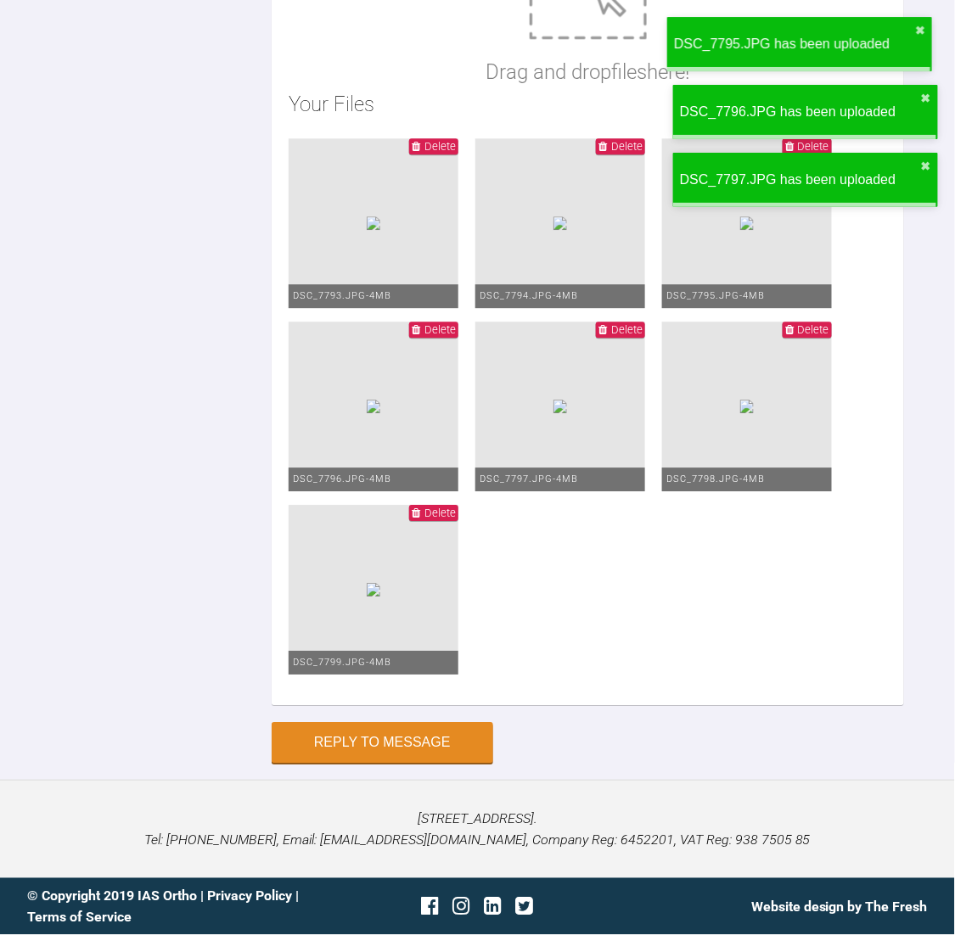
scroll to position [14436, 0]
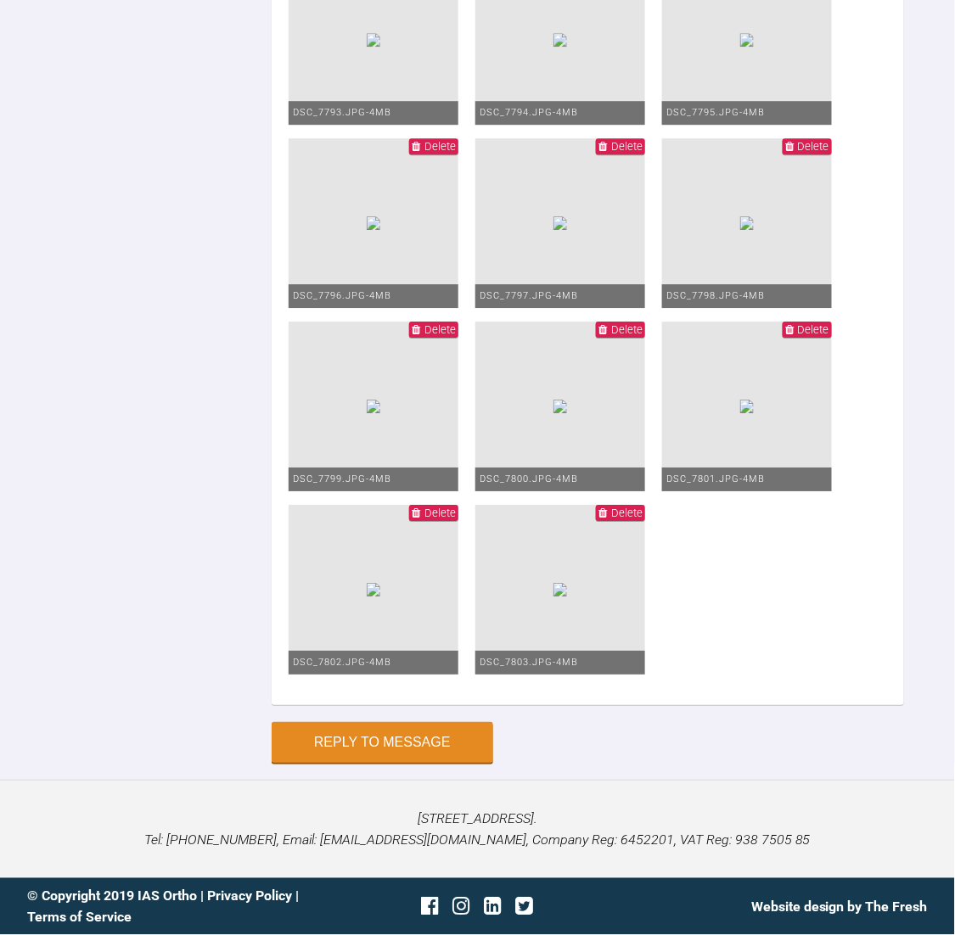
click at [456, 153] on span "Delete" at bounding box center [439, 146] width 31 height 13
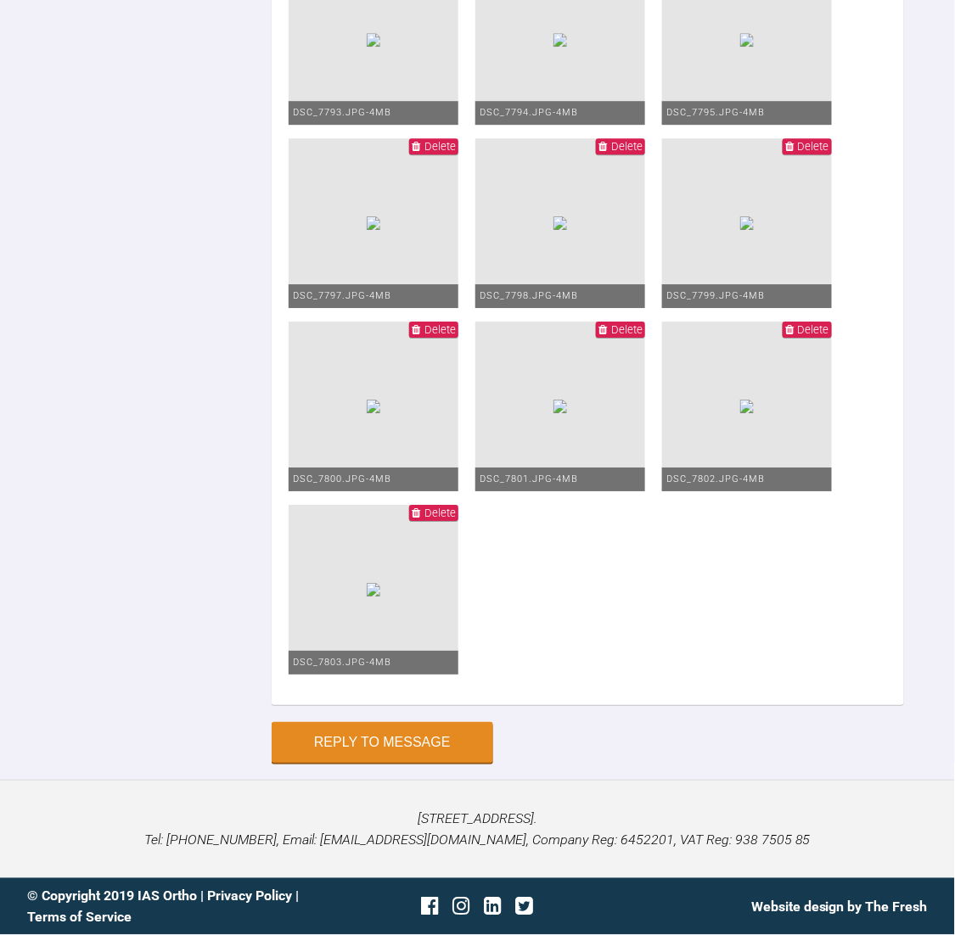
scroll to position [70, 0]
type textarea "upper - stayed in [DATE] lower - moved to 2020 nv ? 1925 upper and lower pt men…"
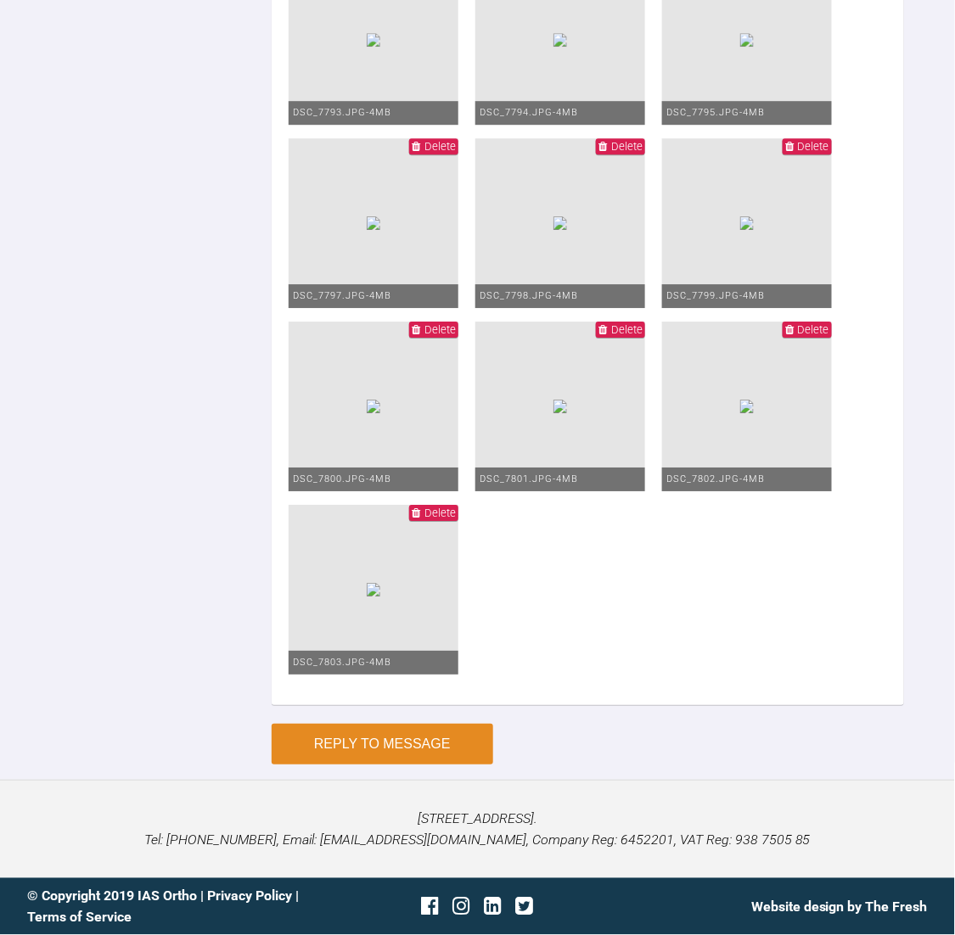
click at [457, 740] on button "Reply to Message" at bounding box center [383, 744] width 222 height 41
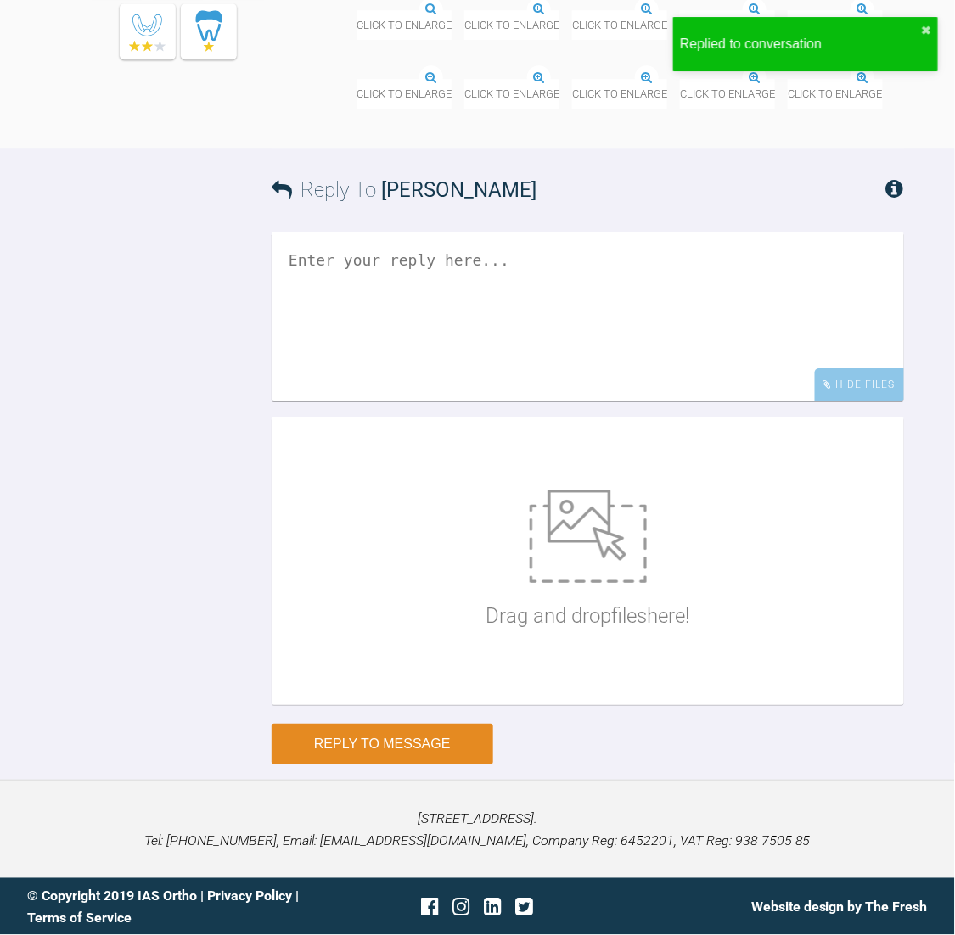
scroll to position [14235, 0]
